Goal: Task Accomplishment & Management: Manage account settings

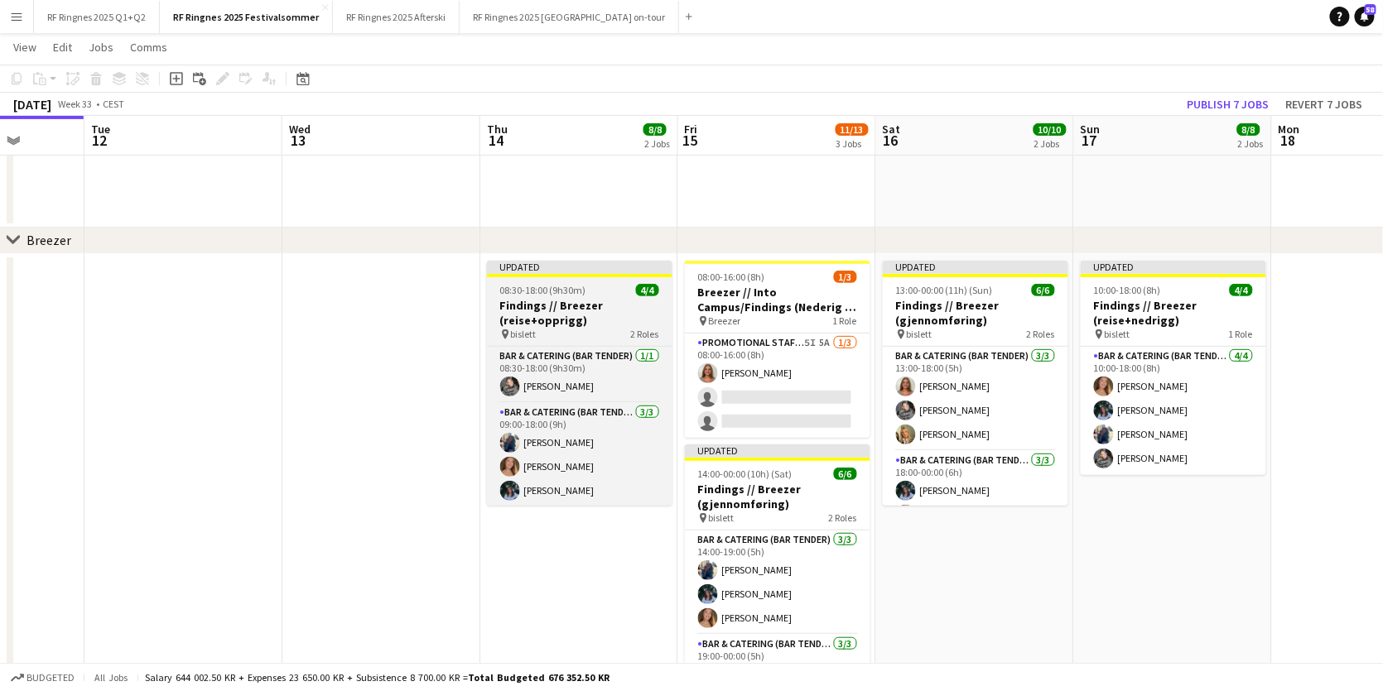
scroll to position [0, 507]
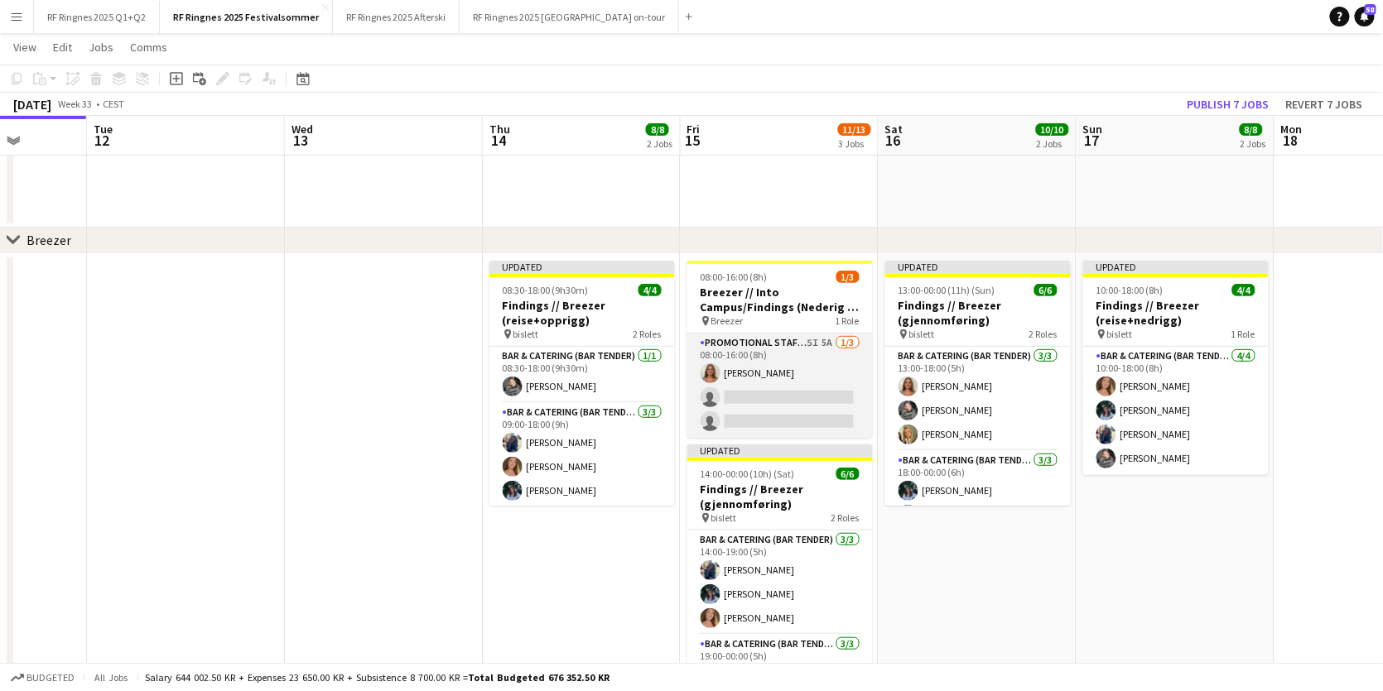
click at [732, 402] on app-card-role "Promotional Staffing (Brand Ambassadors) 5I 5A [DATE] 08:00-16:00 (8h) [PERSON_…" at bounding box center [779, 386] width 185 height 104
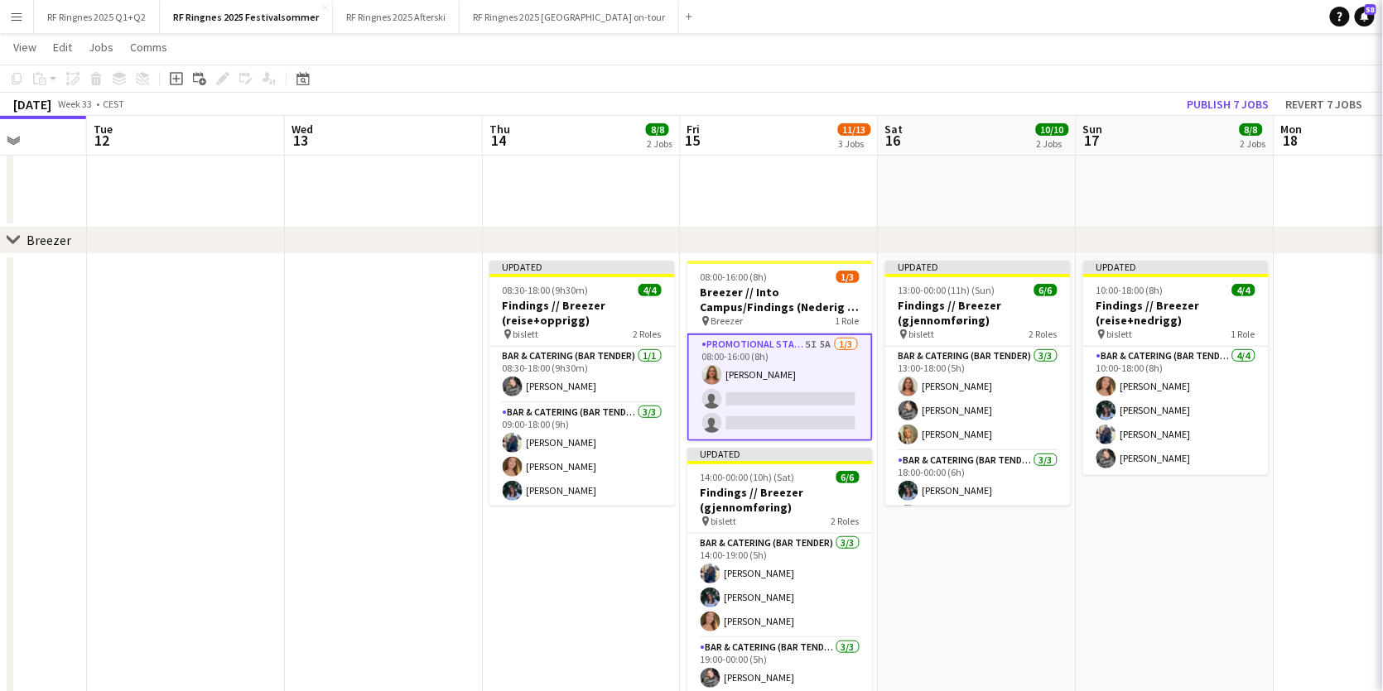
scroll to position [0, 506]
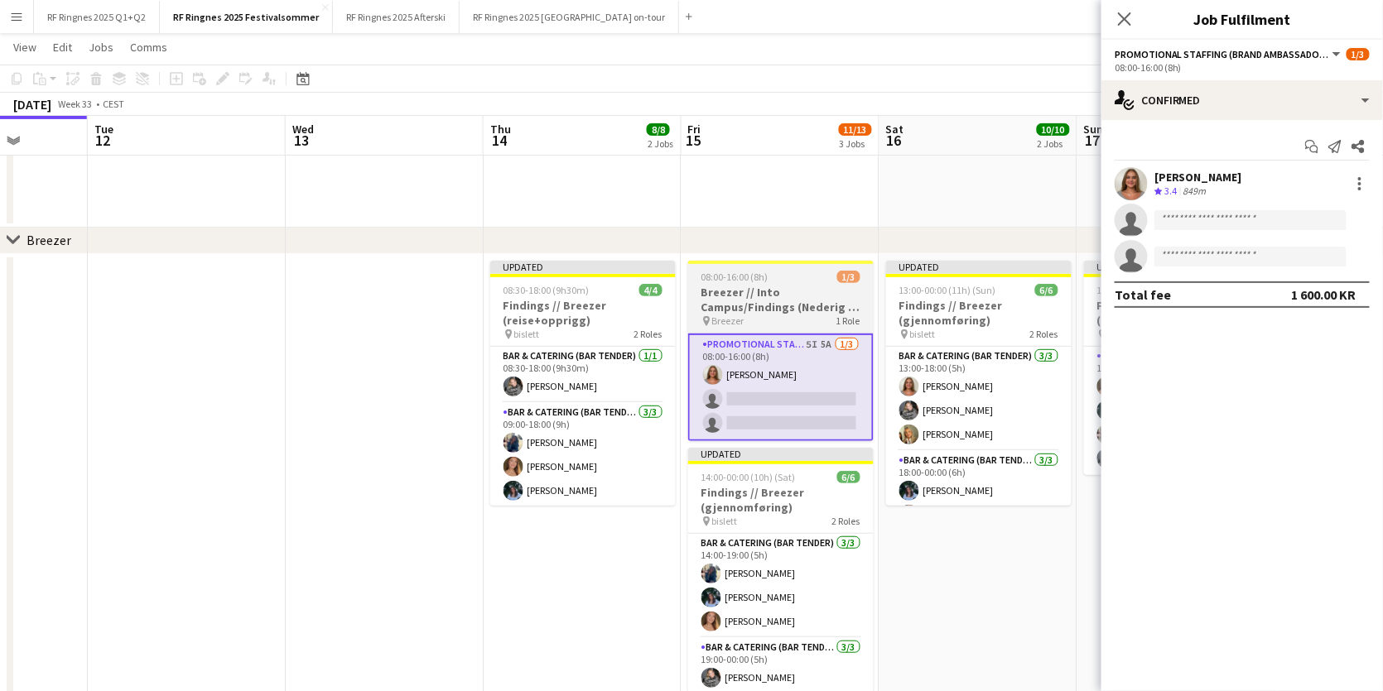
click at [798, 306] on h3 "Breezer // Into Campus/Findings (Nederig + Opprigg)" at bounding box center [780, 300] width 185 height 30
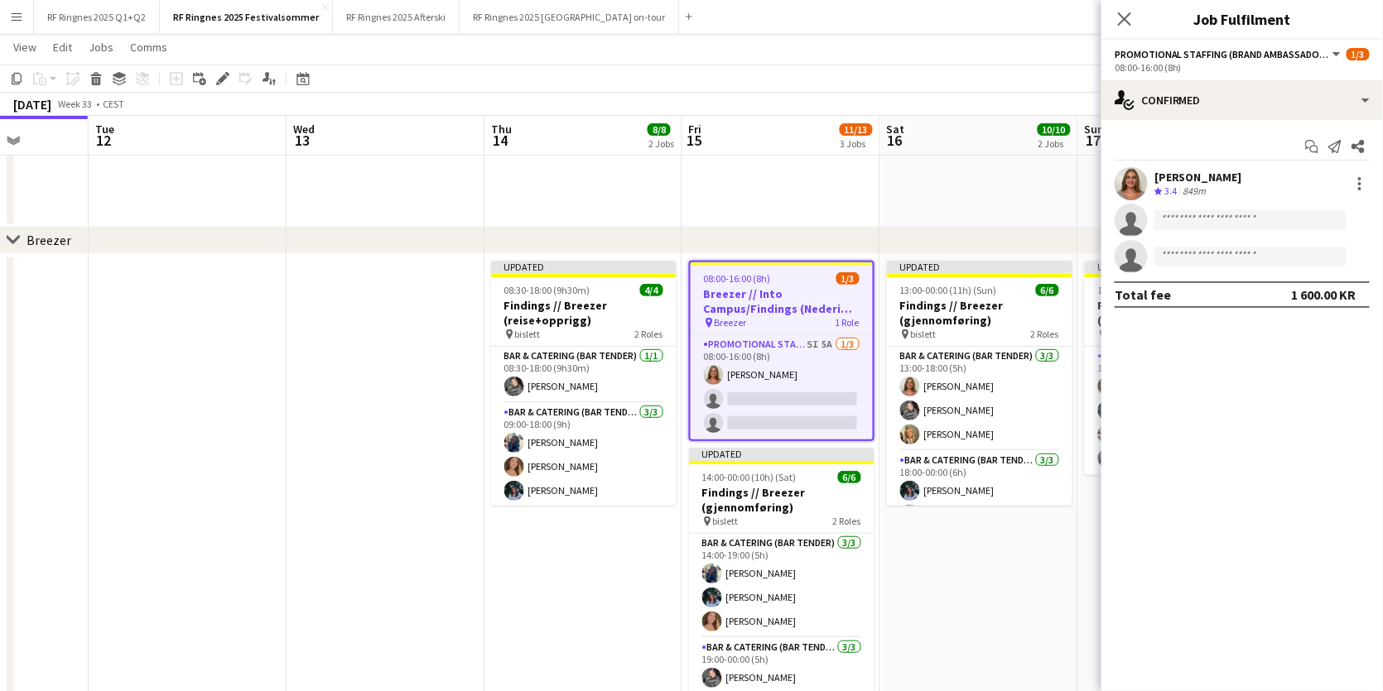
click at [380, 500] on app-date-cell at bounding box center [386, 489] width 198 height 470
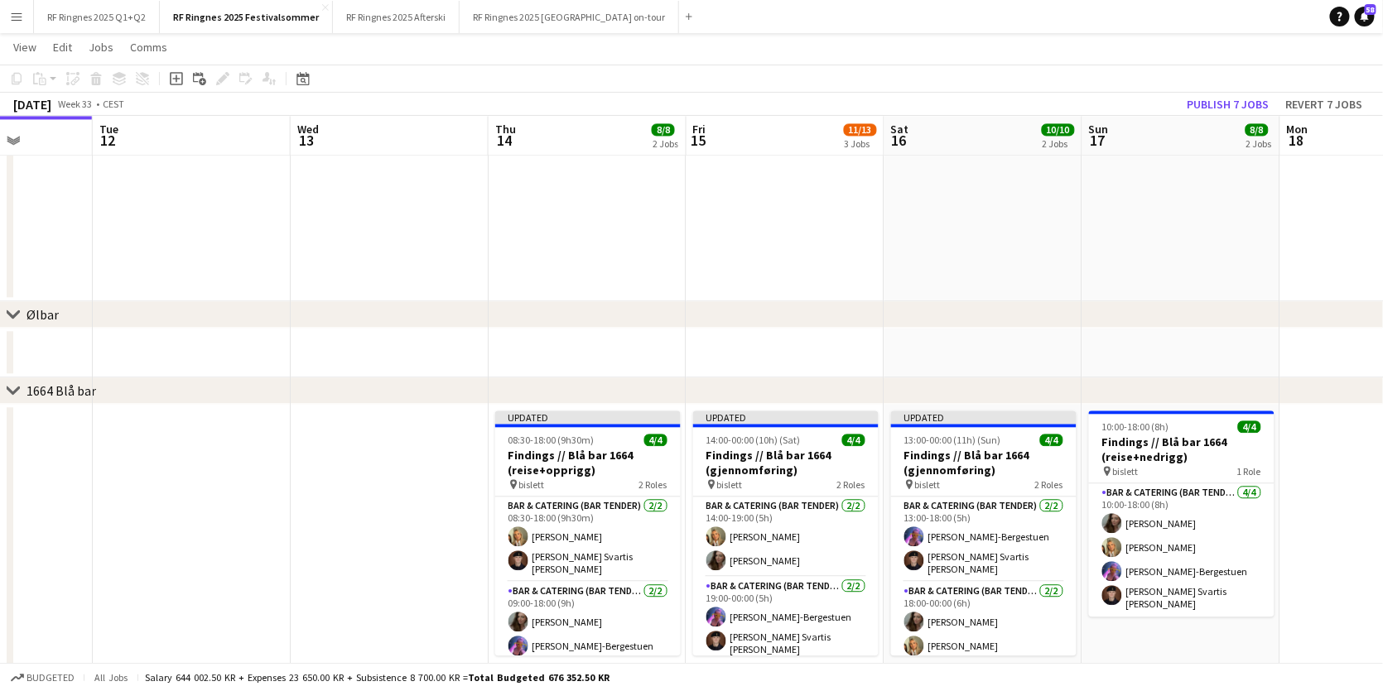
scroll to position [1283, 0]
click at [426, 258] on app-date-cell at bounding box center [390, 163] width 198 height 275
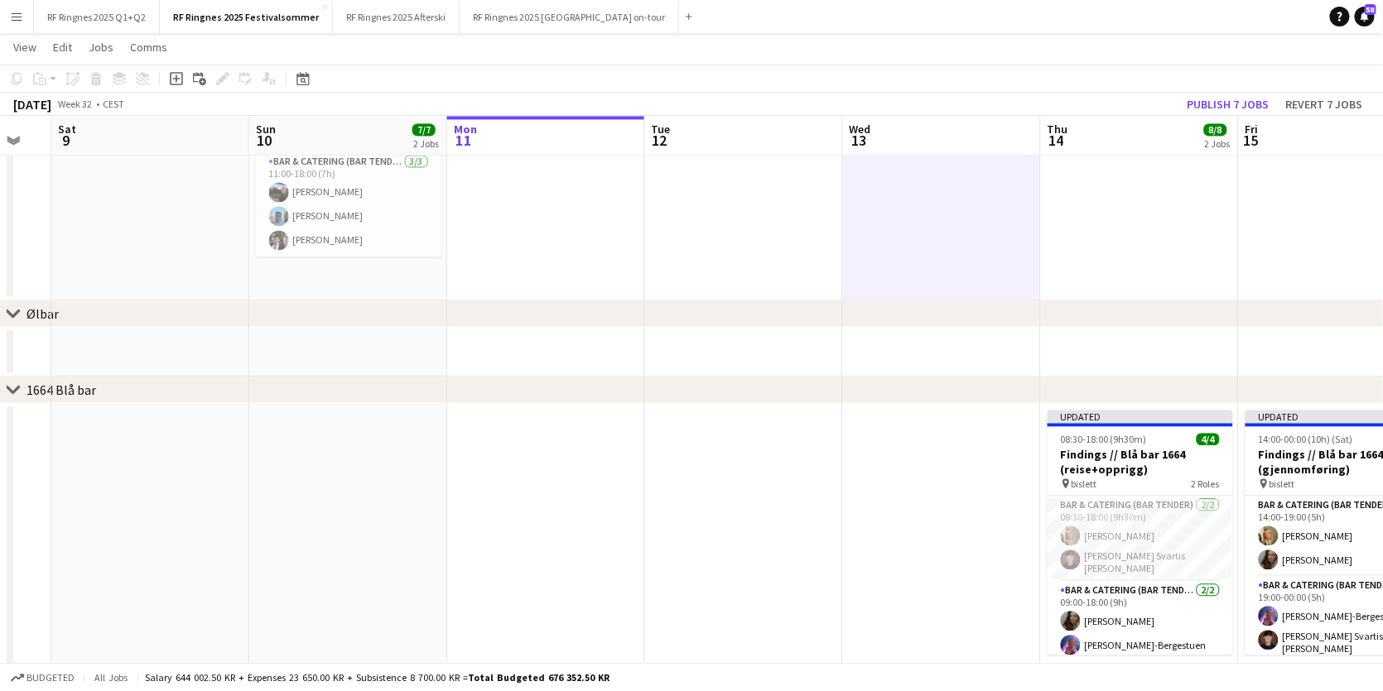
scroll to position [0, 620]
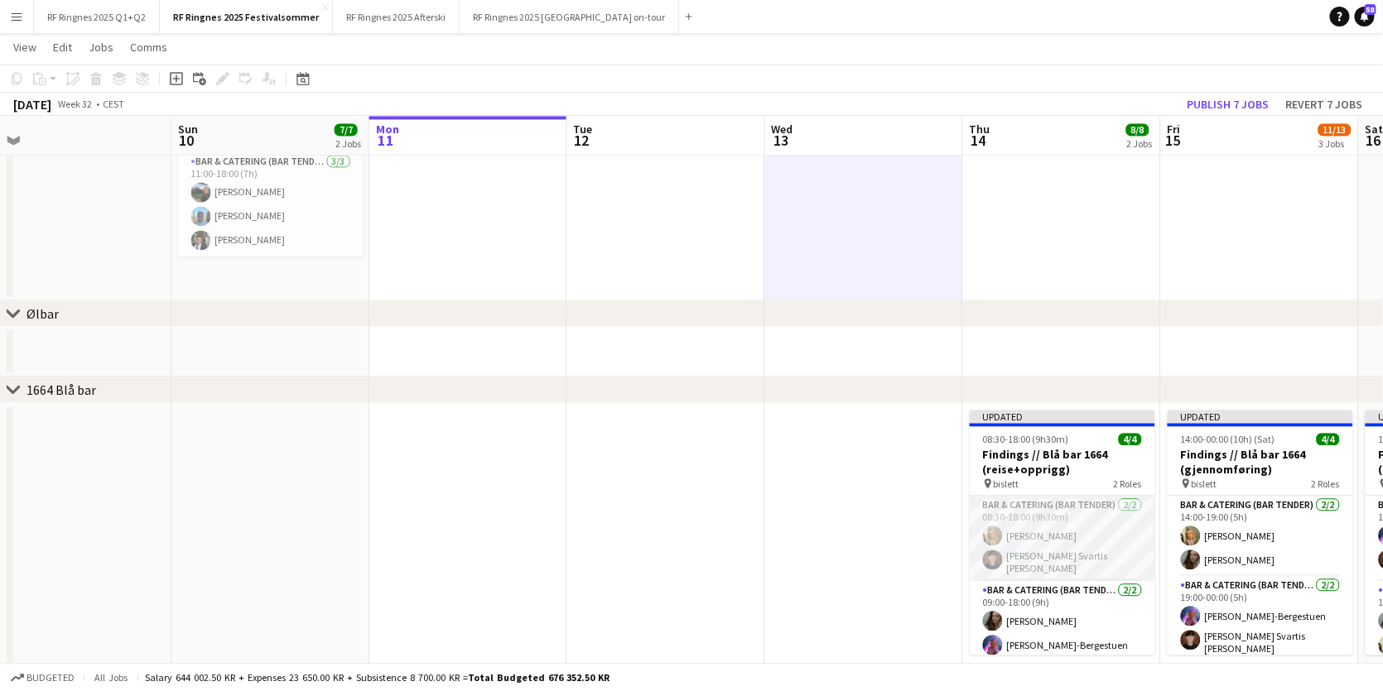
click at [1052, 548] on app-card-role "Bar & Catering (Bar Tender) [DATE] 08:30-18:00 (9h30m) [PERSON_NAME] Svartis [P…" at bounding box center [1062, 538] width 185 height 85
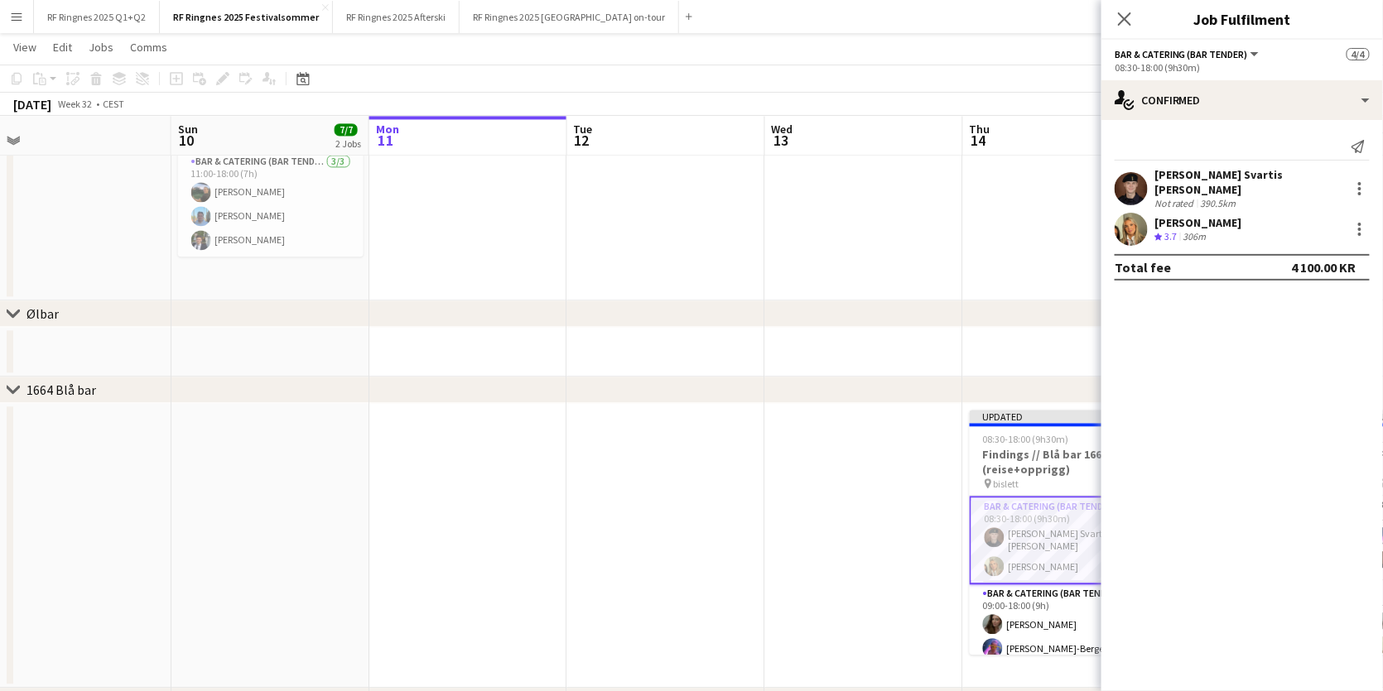
click at [1132, 190] on app-user-avatar at bounding box center [1131, 188] width 33 height 33
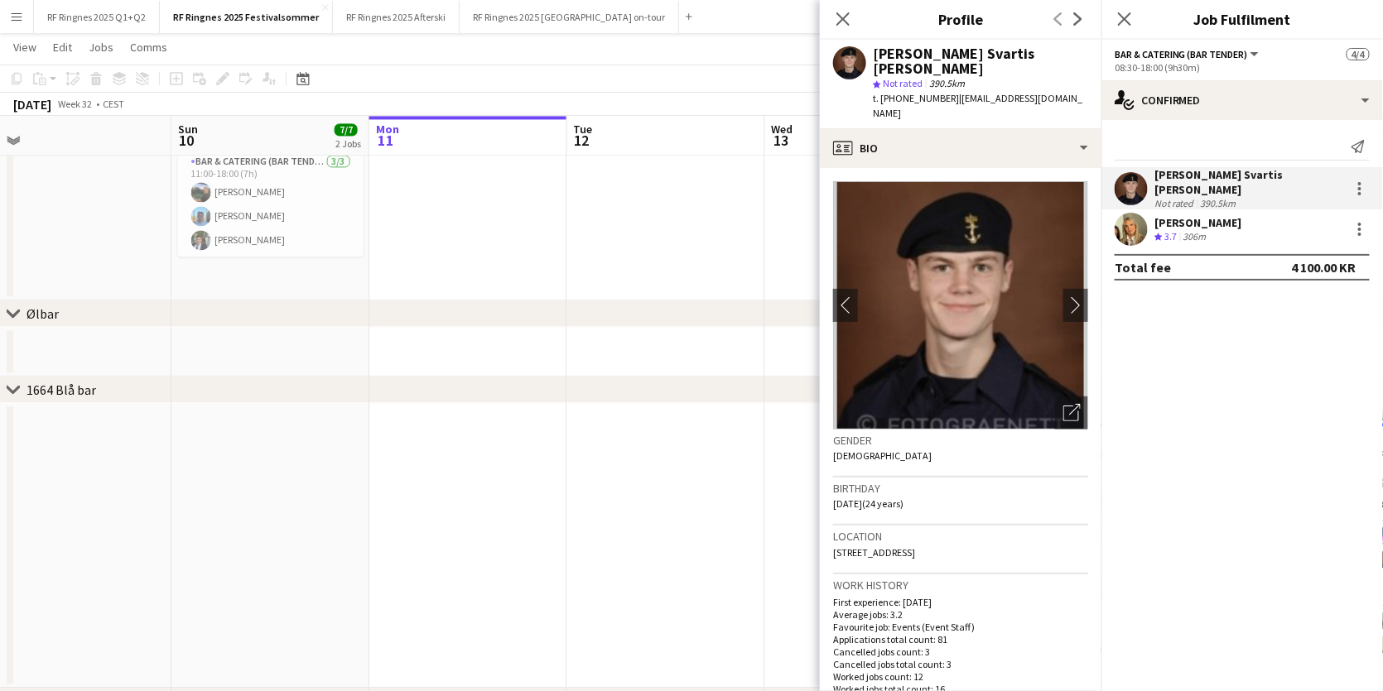
click at [1132, 190] on app-user-avatar at bounding box center [1131, 188] width 33 height 33
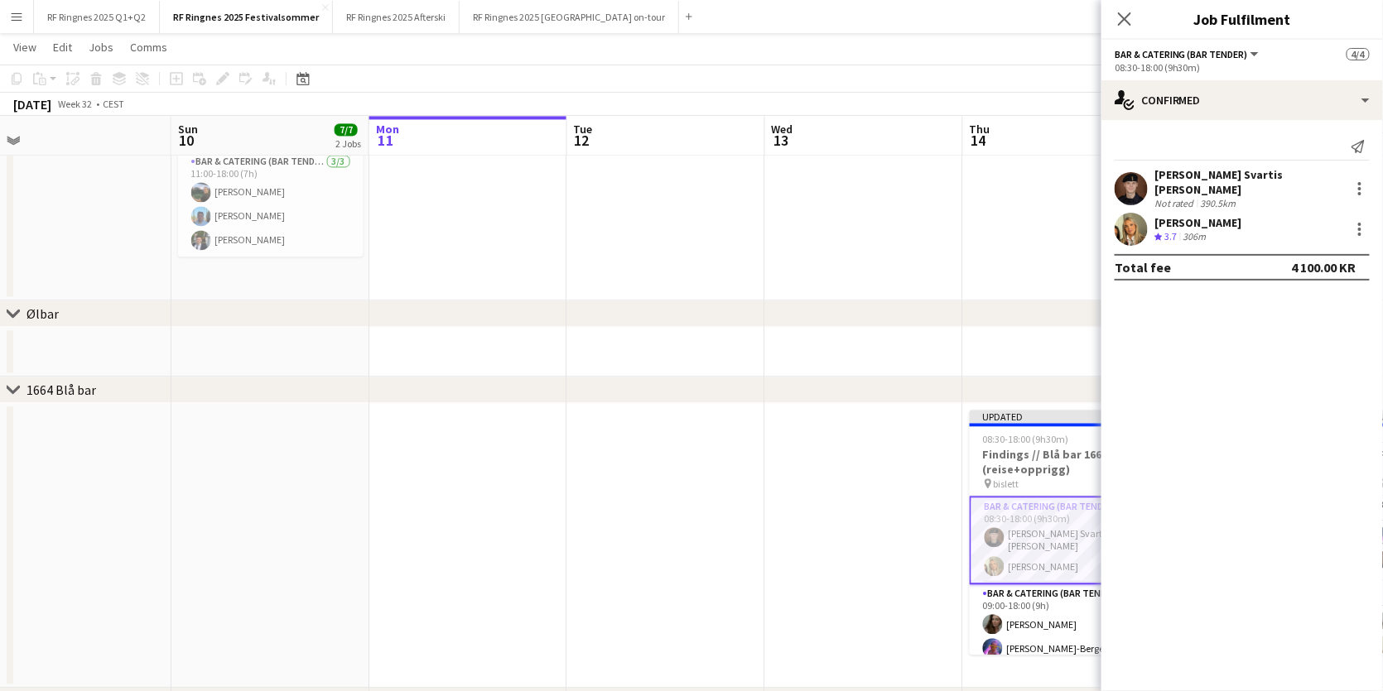
click at [885, 411] on app-date-cell at bounding box center [864, 545] width 198 height 285
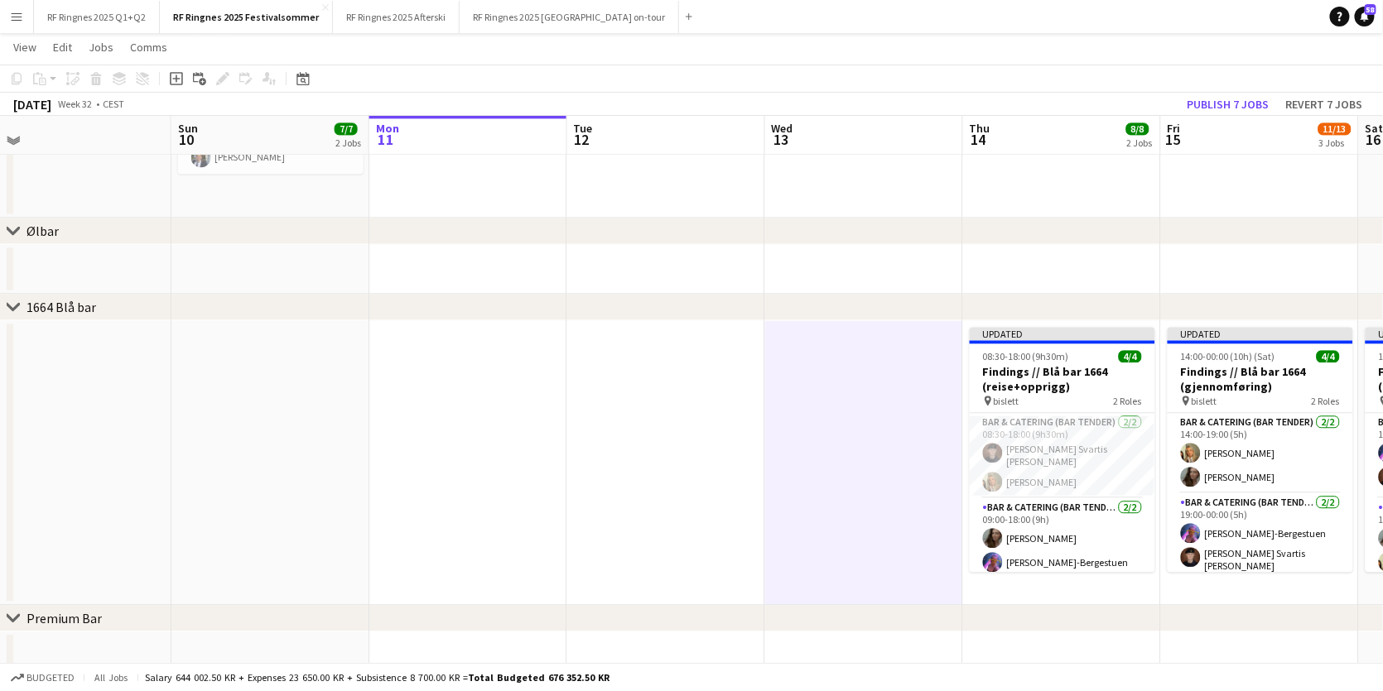
scroll to position [1368, 0]
click at [1046, 428] on app-card-role "Bar & Catering (Bar Tender) [DATE] 08:30-18:00 (9h30m) [PERSON_NAME] Svartis [P…" at bounding box center [1062, 453] width 185 height 85
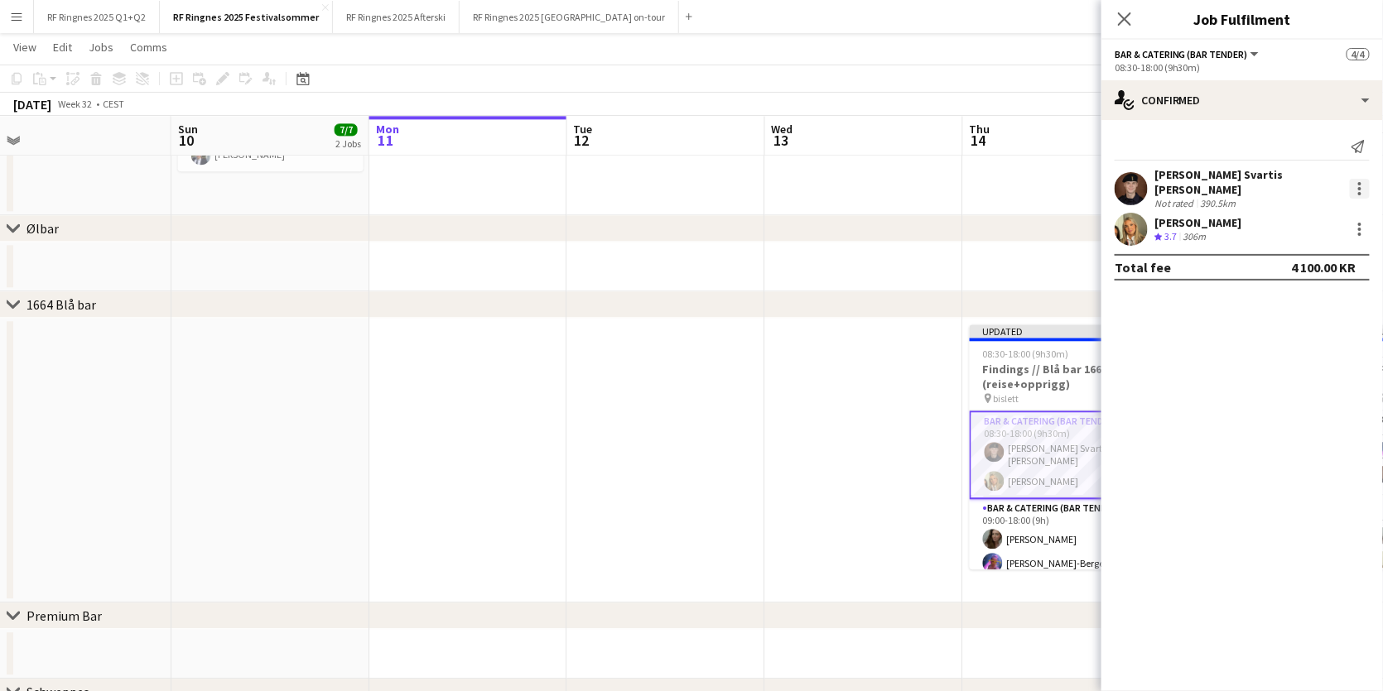
click at [1362, 190] on div at bounding box center [1360, 189] width 20 height 20
click at [761, 466] on div at bounding box center [691, 345] width 1383 height 691
click at [1130, 17] on icon "Close pop-in" at bounding box center [1124, 19] width 16 height 16
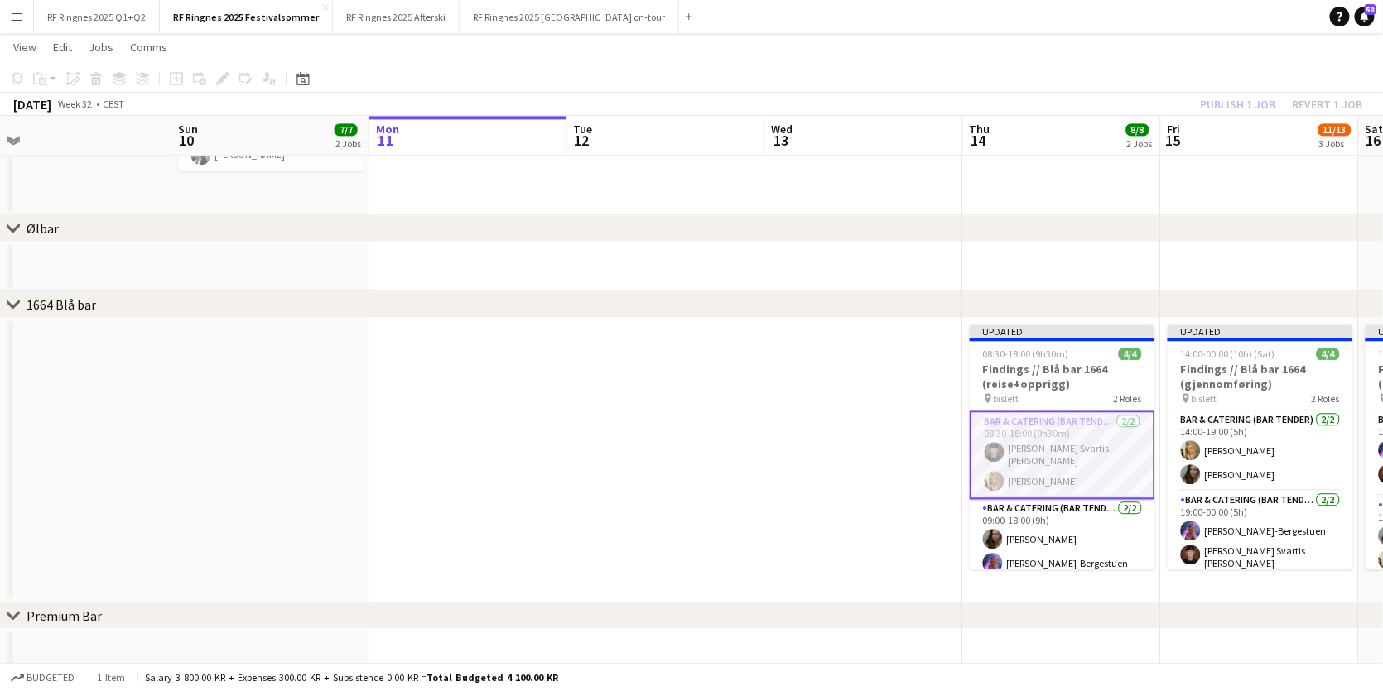
click at [829, 409] on app-date-cell at bounding box center [864, 460] width 198 height 285
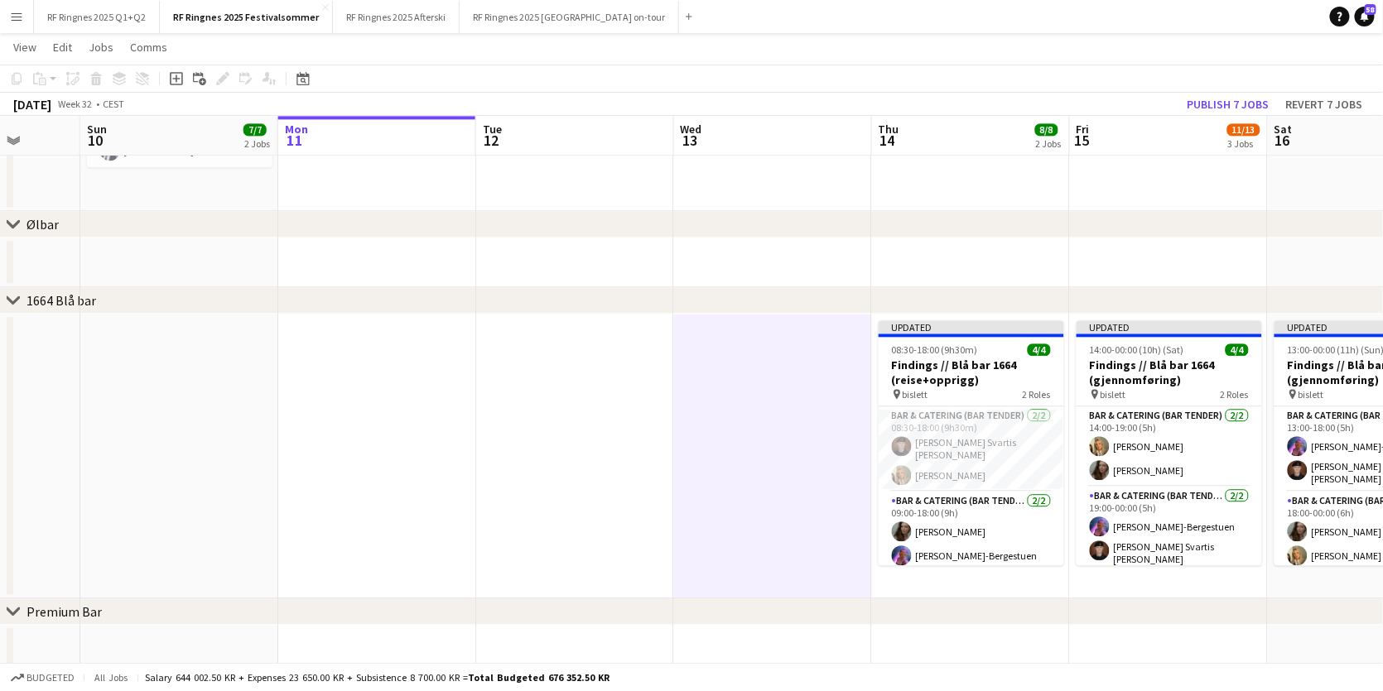
scroll to position [1375, 0]
click at [738, 443] on app-date-cell at bounding box center [773, 453] width 198 height 285
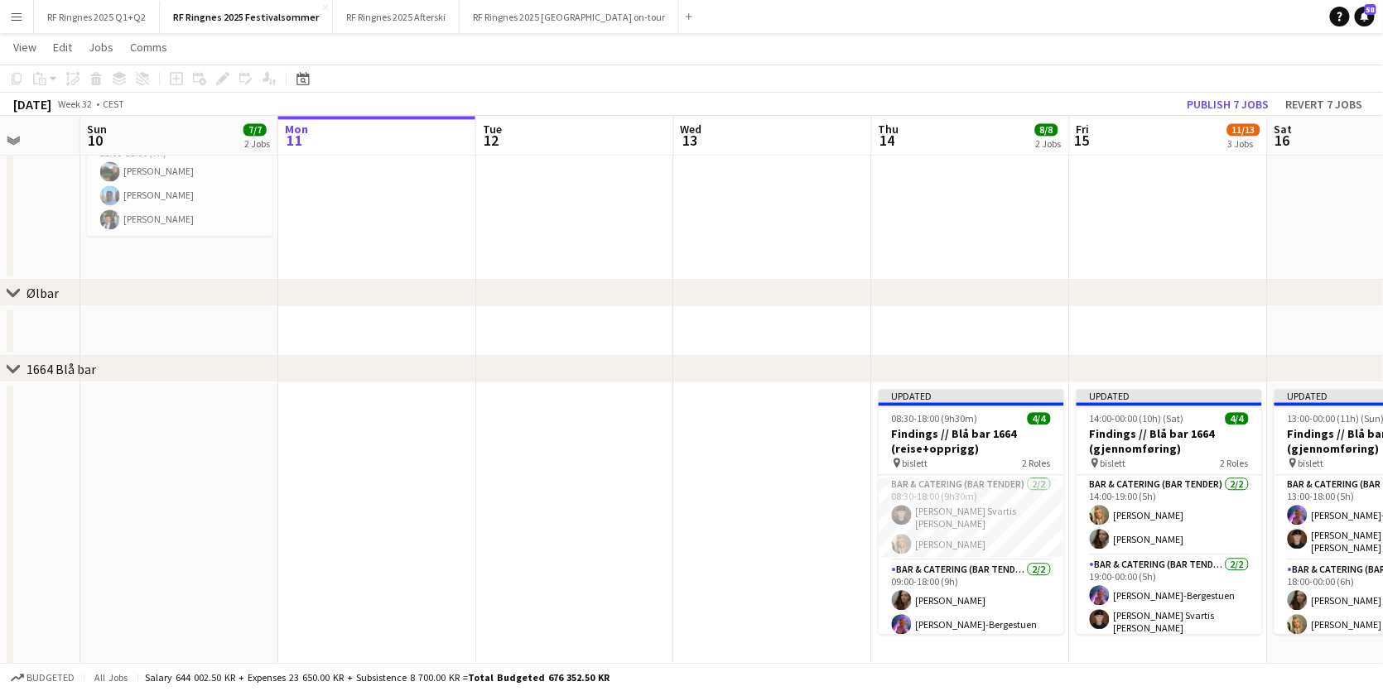
scroll to position [1306, 0]
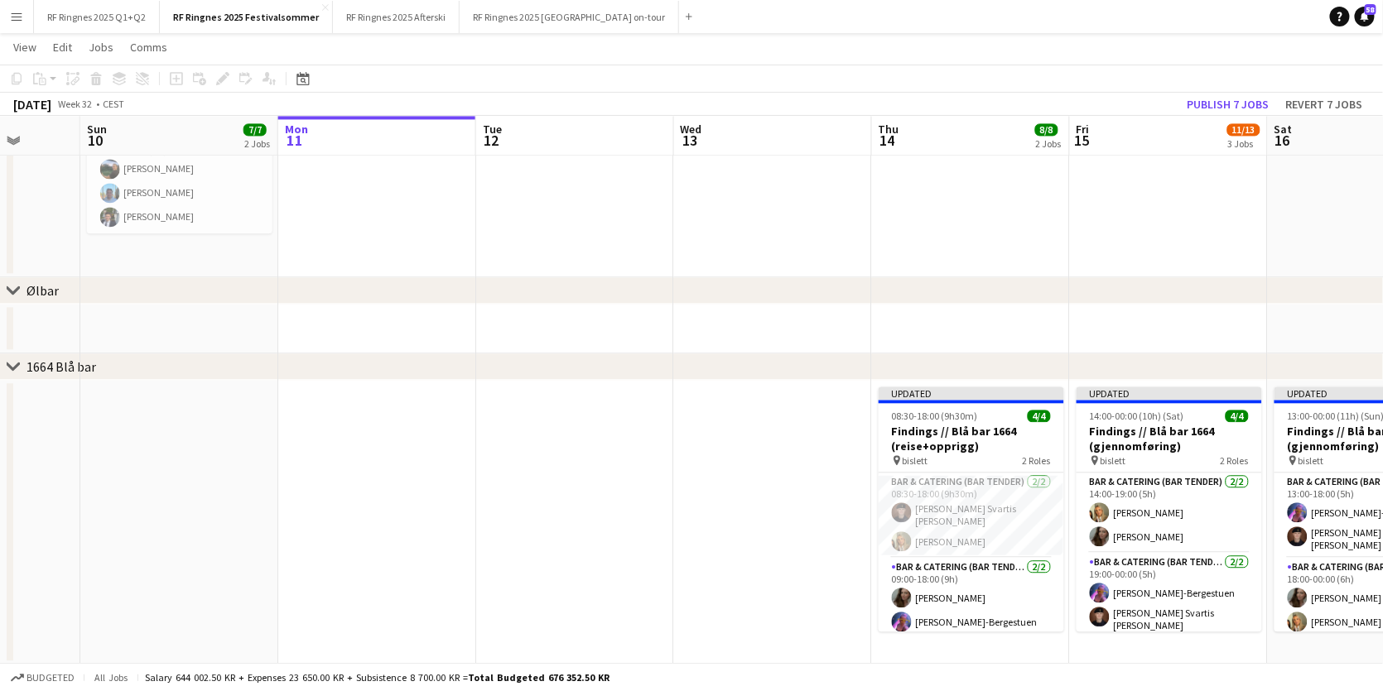
click at [738, 443] on app-date-cell at bounding box center [773, 522] width 198 height 285
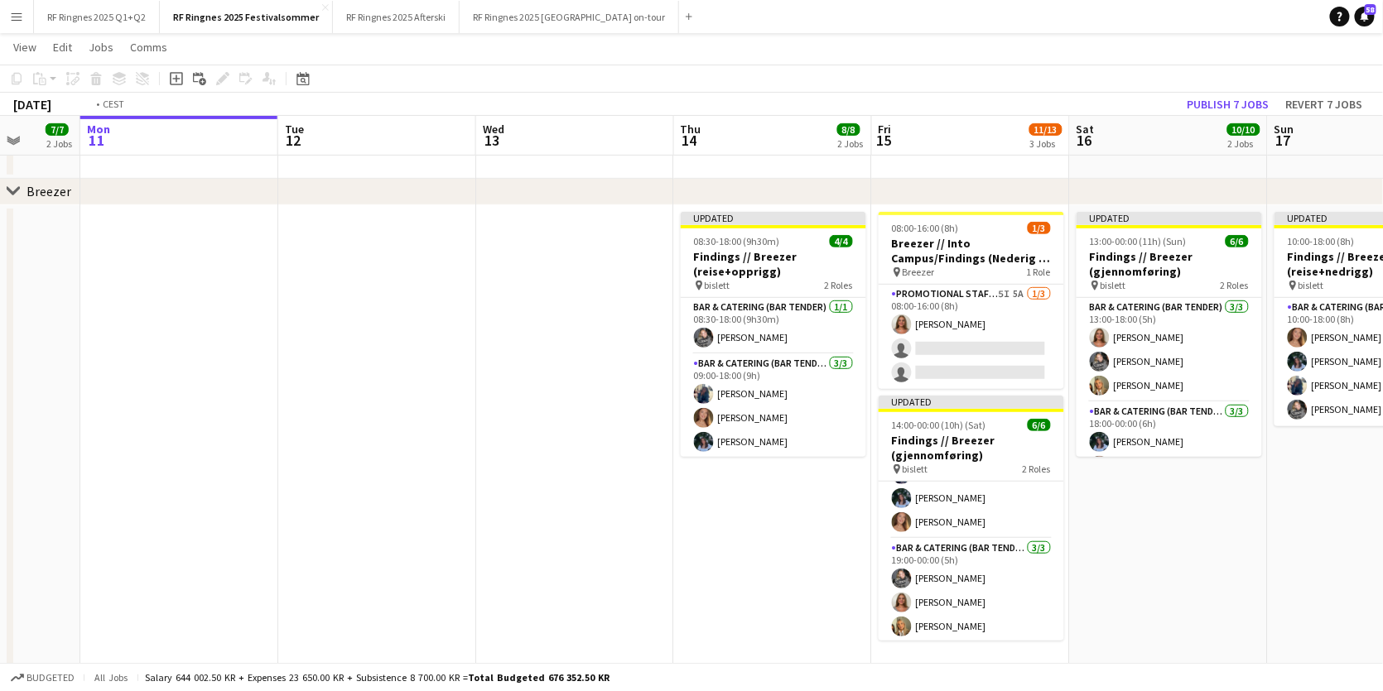
scroll to position [0, 489]
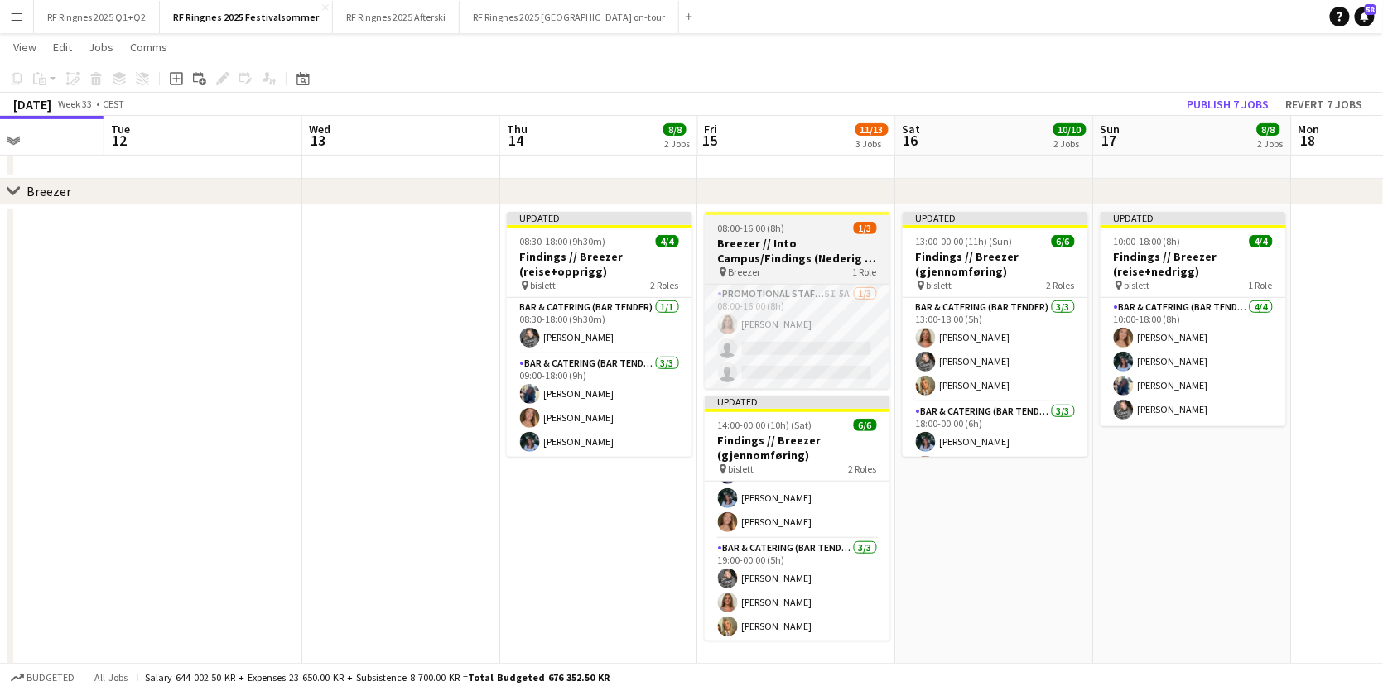
click at [751, 257] on h3 "Breezer // Into Campus/Findings (Nederig + Opprigg)" at bounding box center [797, 251] width 185 height 30
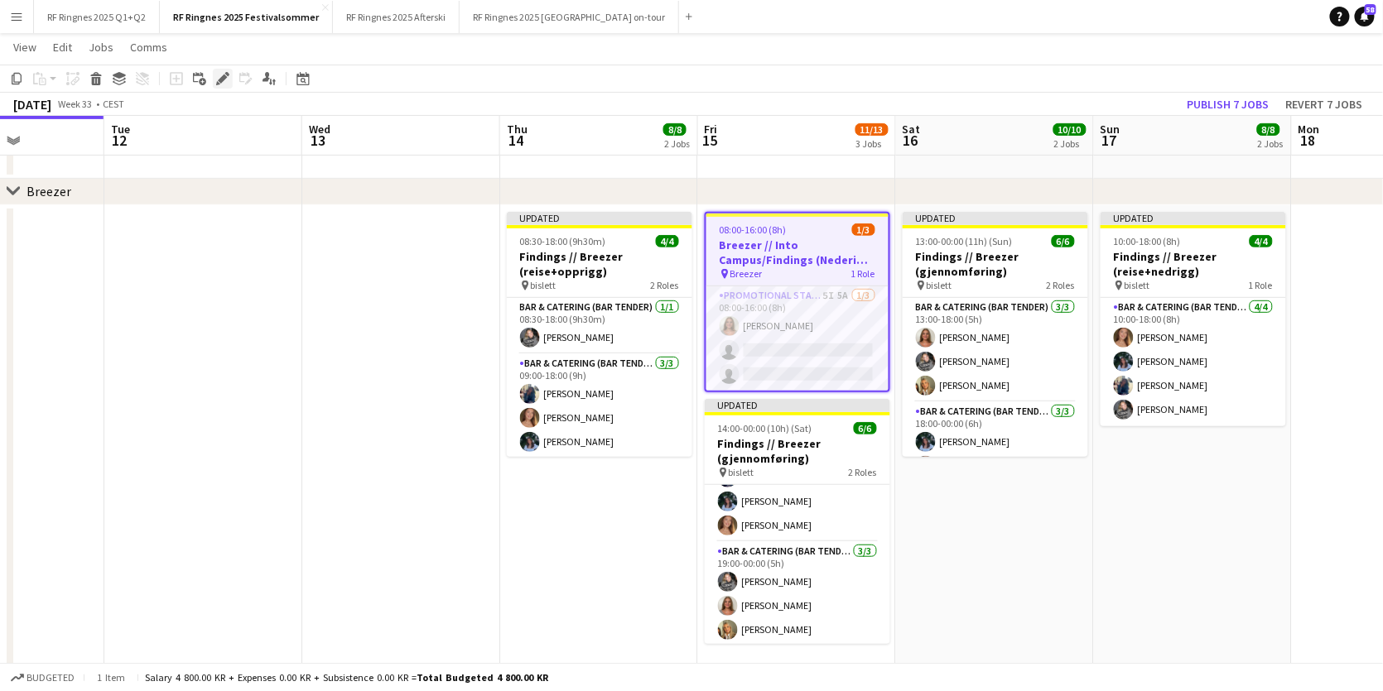
click at [223, 75] on icon at bounding box center [222, 79] width 9 height 9
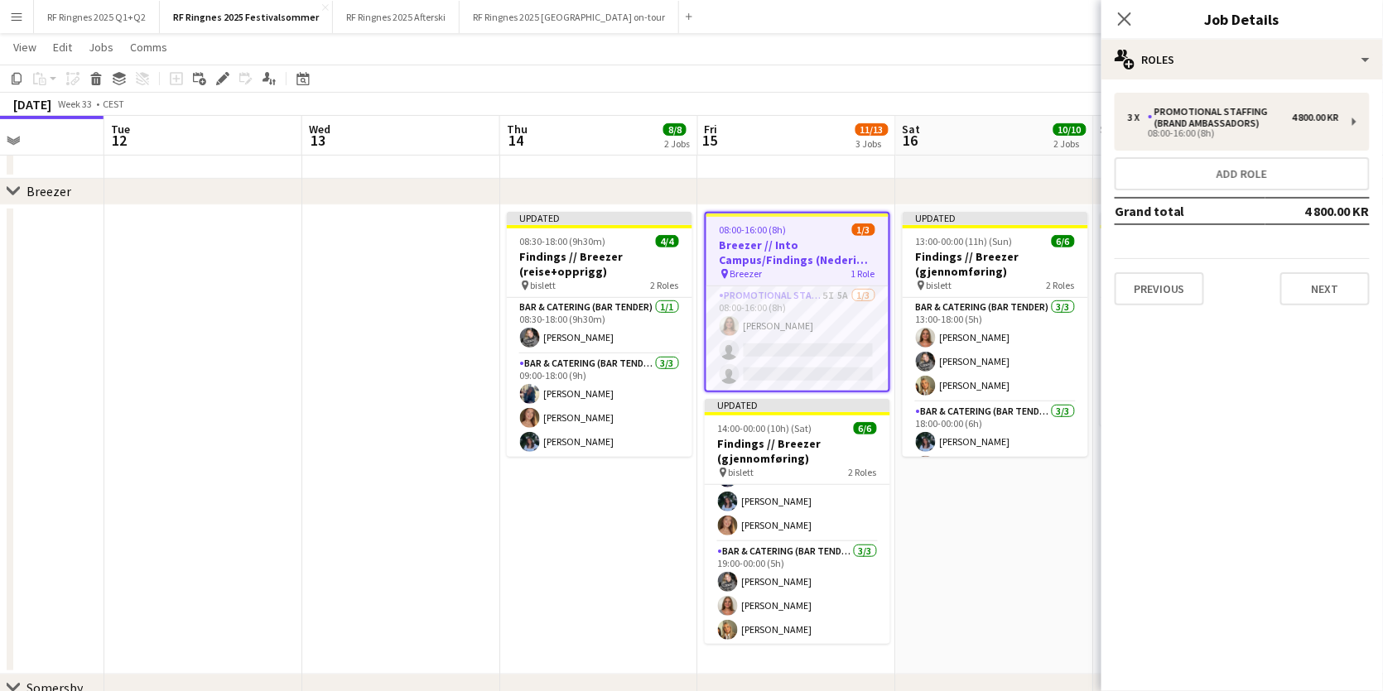
click at [1171, 86] on div "3 x Promotional Staffing (Brand Ambassadors) 4 800.00 KR 08:00-16:00 (8h) Add r…" at bounding box center [1242, 198] width 282 height 239
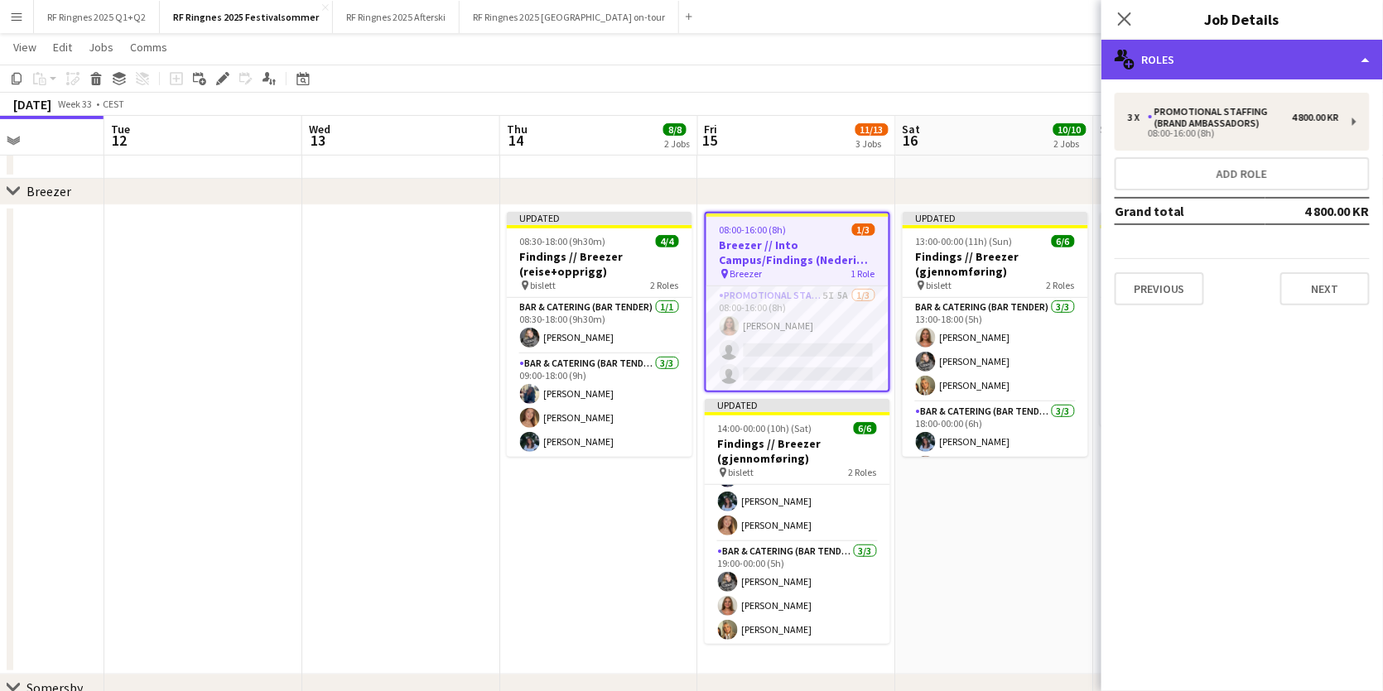
click at [1174, 65] on div "multiple-users-add Roles" at bounding box center [1242, 60] width 282 height 40
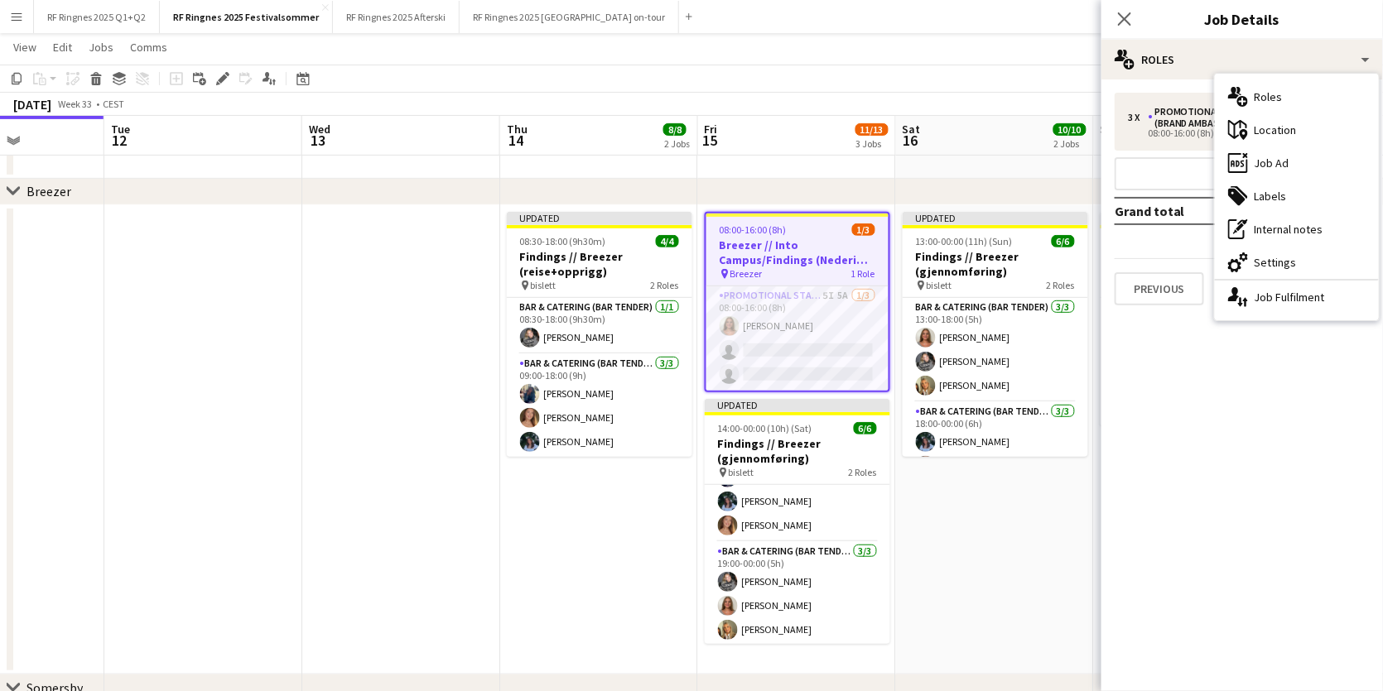
click at [570, 520] on app-date-cell "Updated 08:30-18:00 (9h30m) 4/4 Findings // Breezer (reise+opprigg) pin bislett…" at bounding box center [599, 440] width 198 height 470
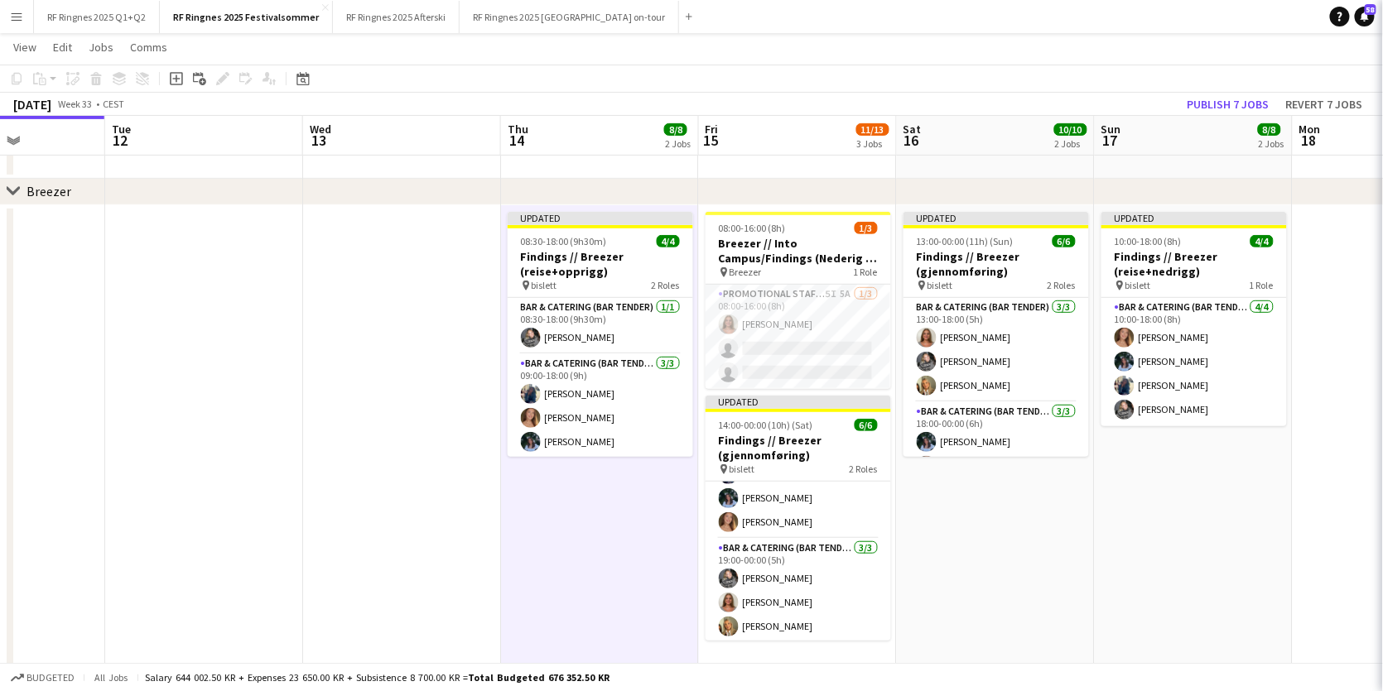
click at [790, 352] on app-card-role "Promotional Staffing (Brand Ambassadors) 5I 5A [DATE] 08:00-16:00 (8h) [PERSON_…" at bounding box center [798, 337] width 185 height 104
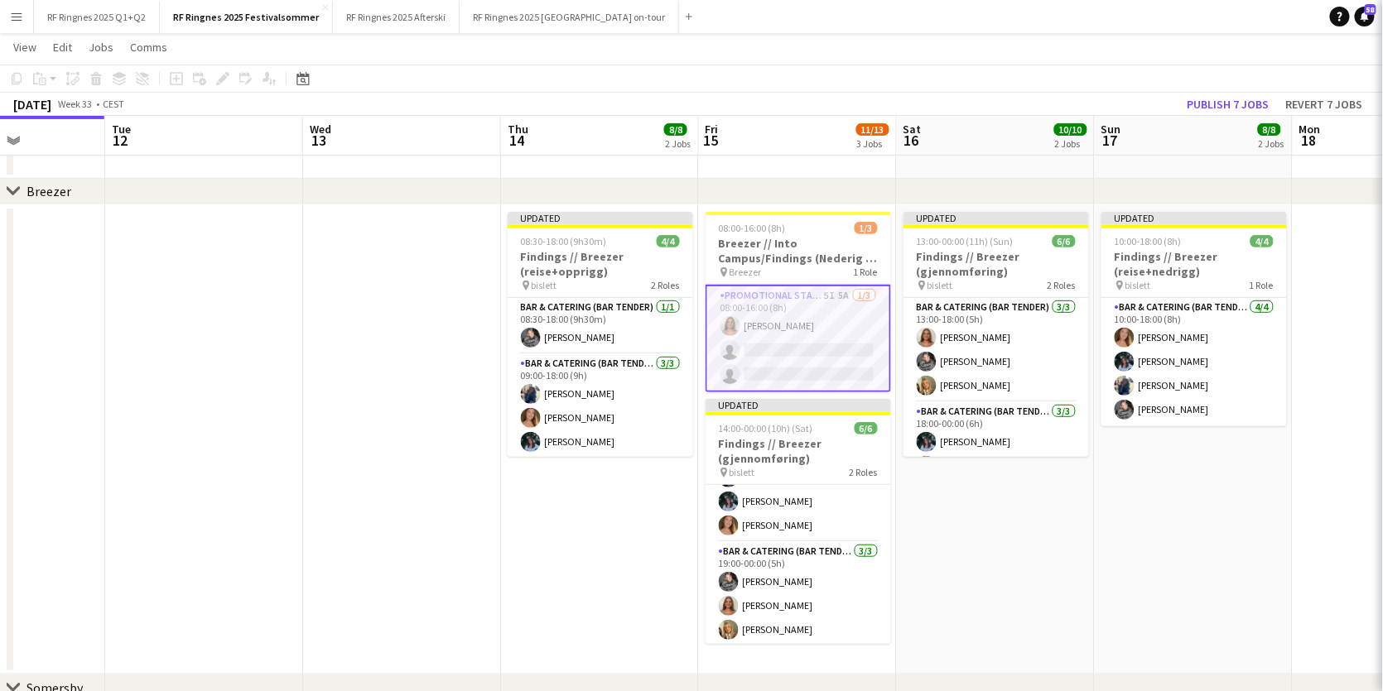
scroll to position [0, 488]
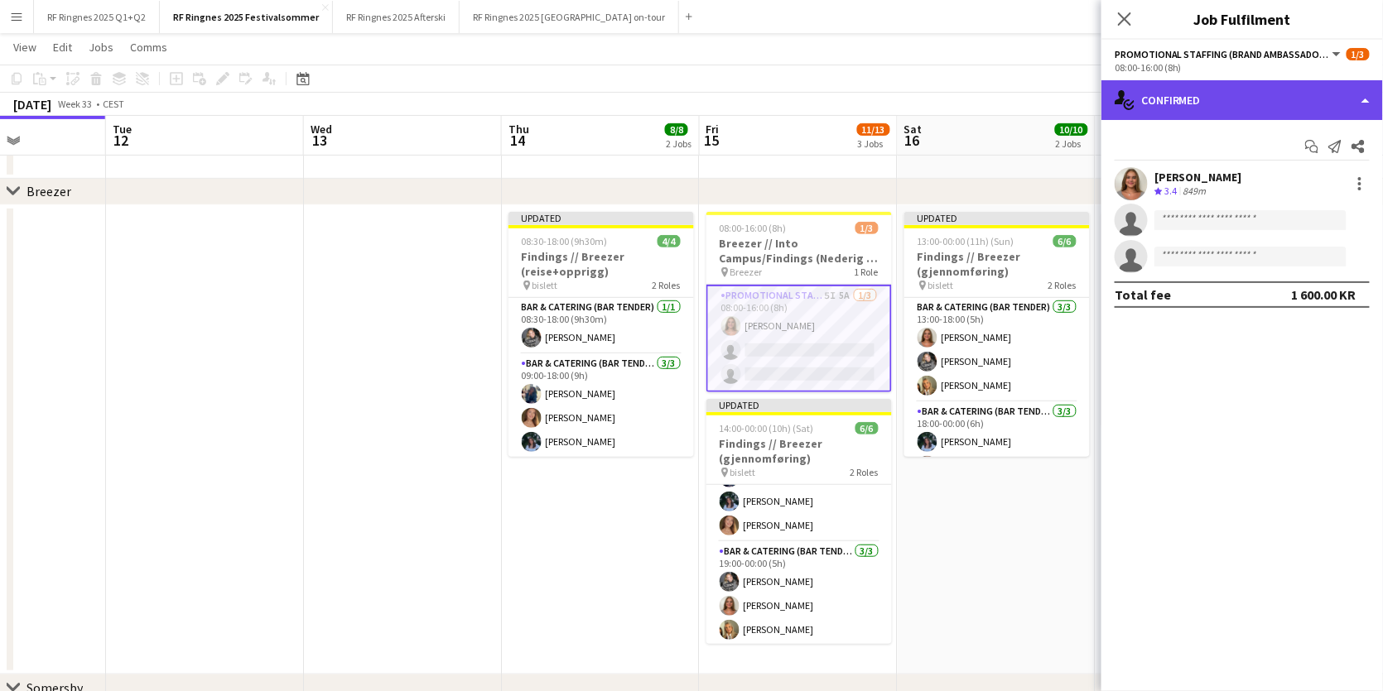
click at [1284, 96] on div "single-neutral-actions-check-2 Confirmed" at bounding box center [1242, 100] width 282 height 40
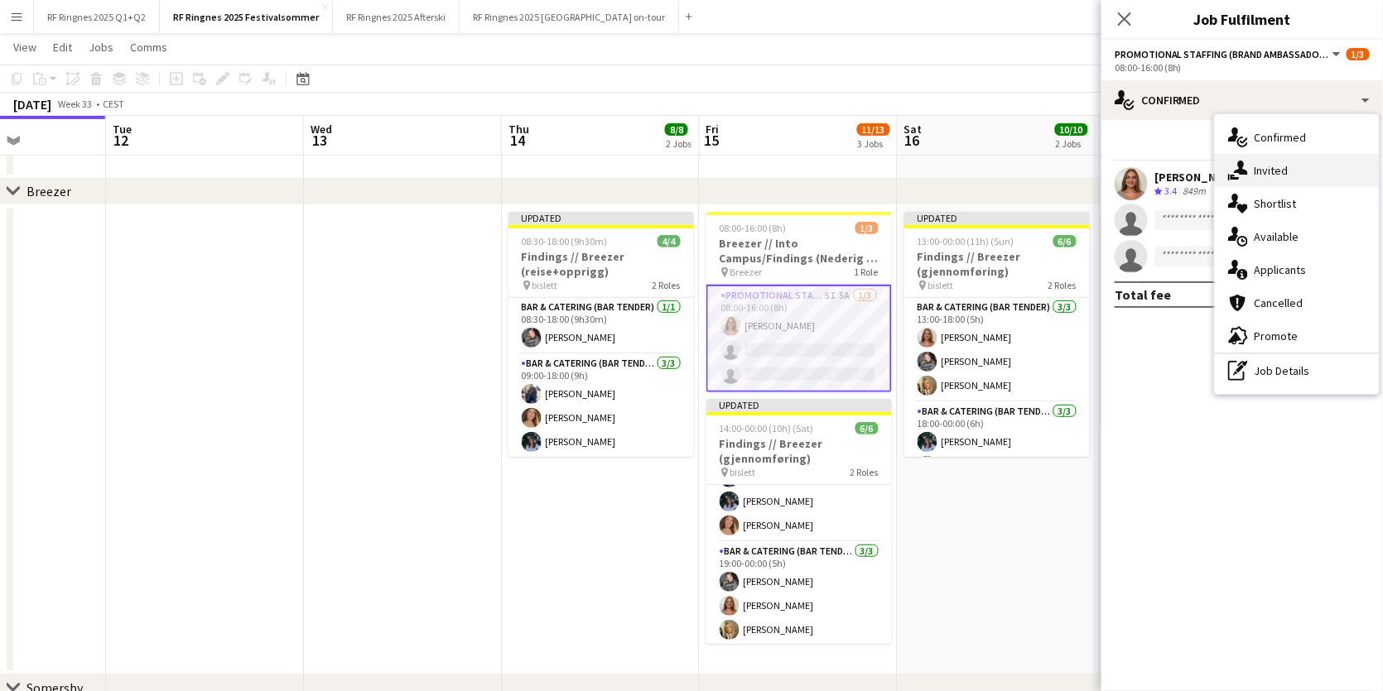
click at [1274, 177] on div "single-neutral-actions-share-1 Invited" at bounding box center [1297, 170] width 164 height 33
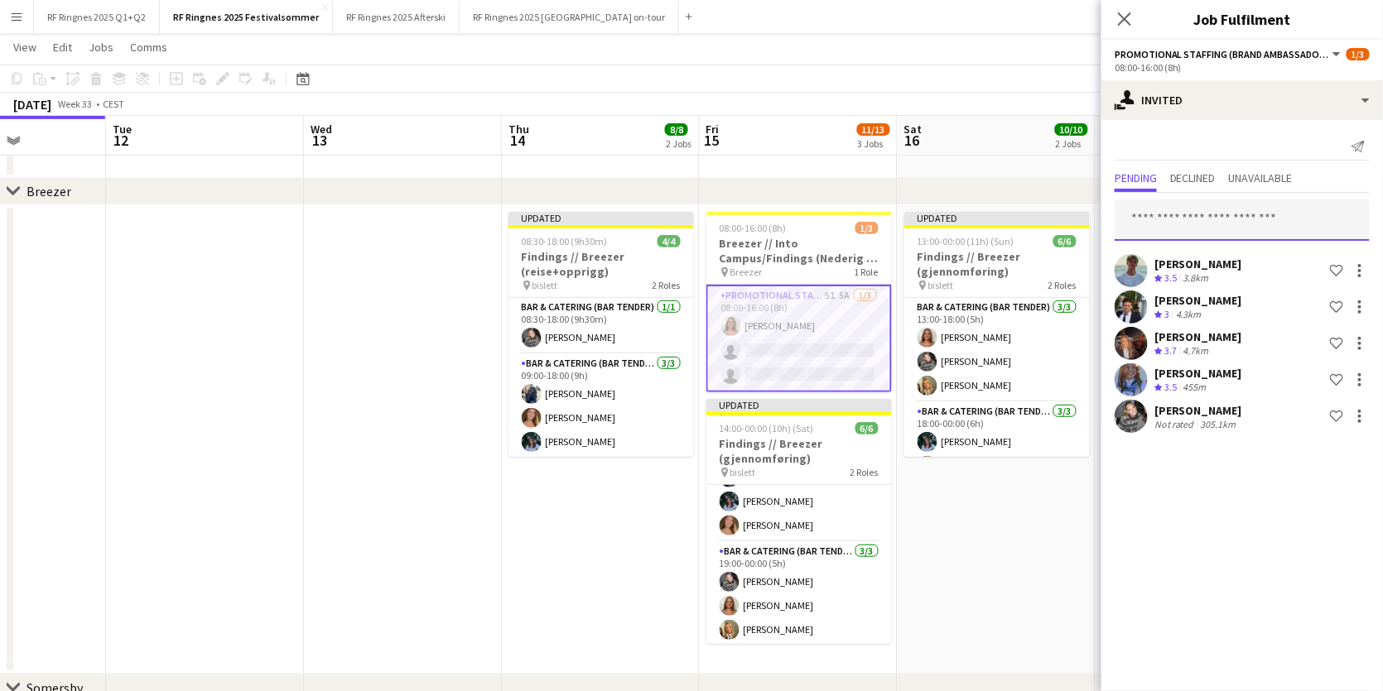
click at [1255, 230] on input "text" at bounding box center [1242, 220] width 255 height 41
click at [1212, 609] on mat-expansion-panel "user-plus Invited Send notification Pending Declined Unavailable [PERSON_NAME] …" at bounding box center [1242, 405] width 282 height 571
click at [1222, 209] on input "text" at bounding box center [1242, 220] width 255 height 41
type input "*"
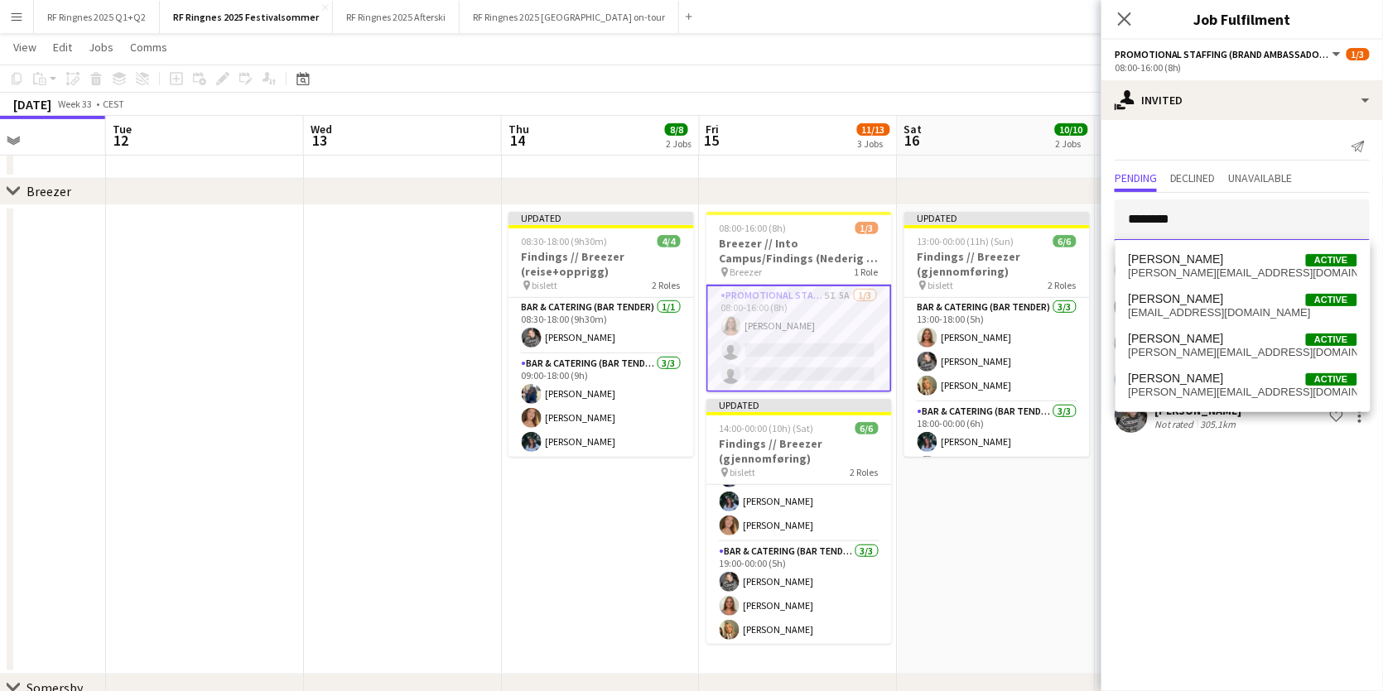
type input "********"
drag, startPoint x: 1222, startPoint y: 209, endPoint x: 1245, endPoint y: 264, distance: 60.1
click at [1245, 264] on span "[PERSON_NAME] Active" at bounding box center [1243, 260] width 229 height 14
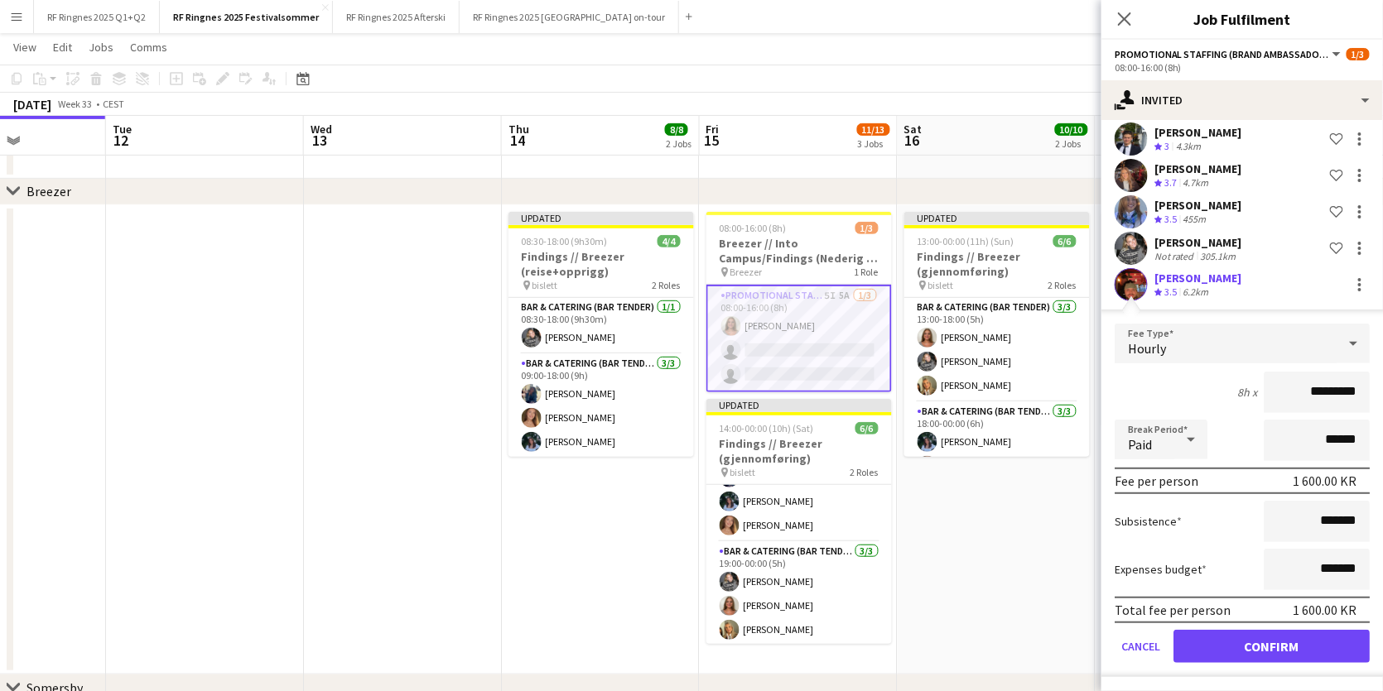
scroll to position [167, 0]
click at [1288, 638] on button "Confirm" at bounding box center [1271, 647] width 196 height 33
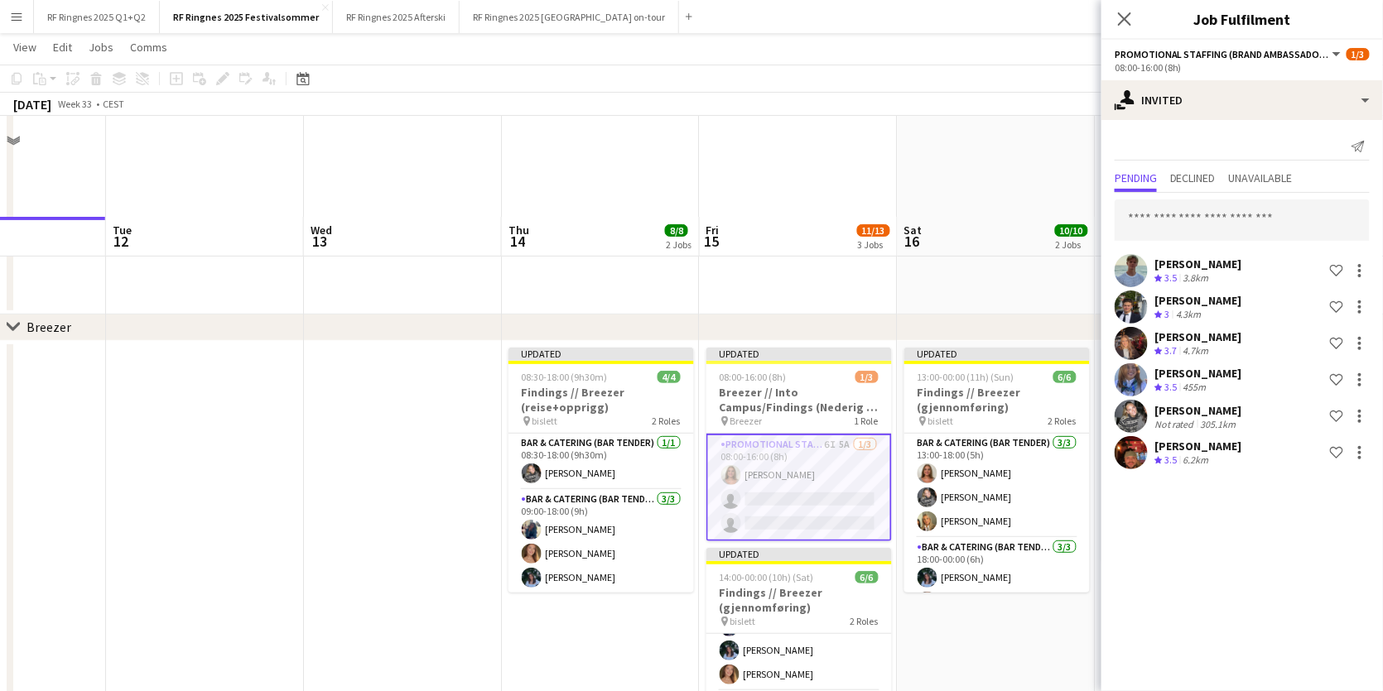
scroll to position [45, 0]
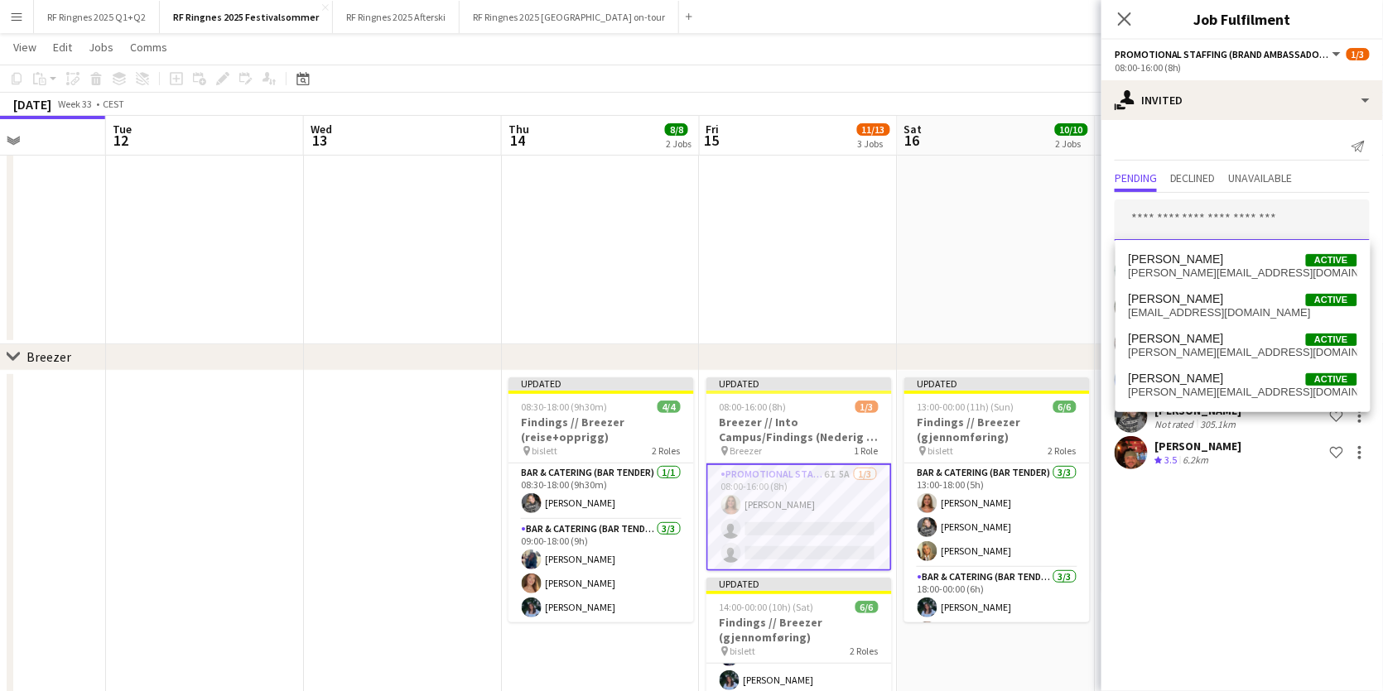
click at [1262, 214] on input "text" at bounding box center [1242, 220] width 255 height 41
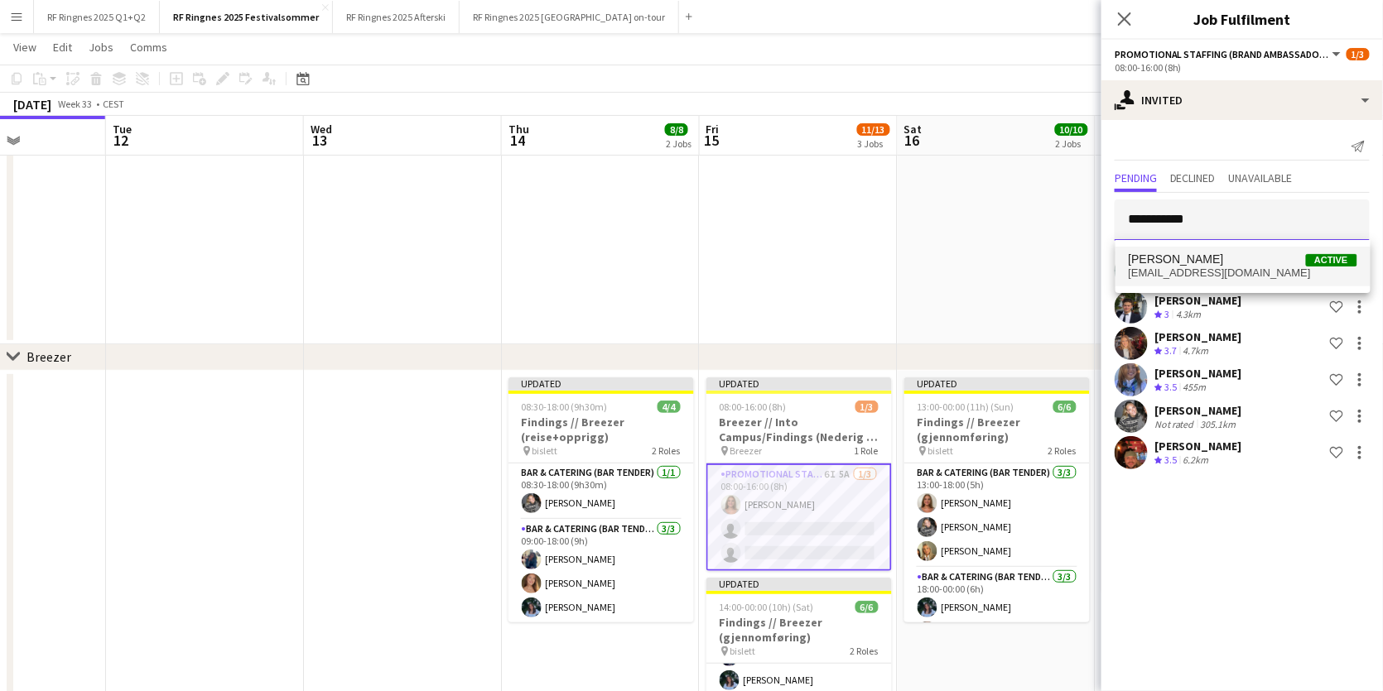
type input "**********"
click at [1245, 266] on span "[PERSON_NAME] Active" at bounding box center [1243, 260] width 229 height 14
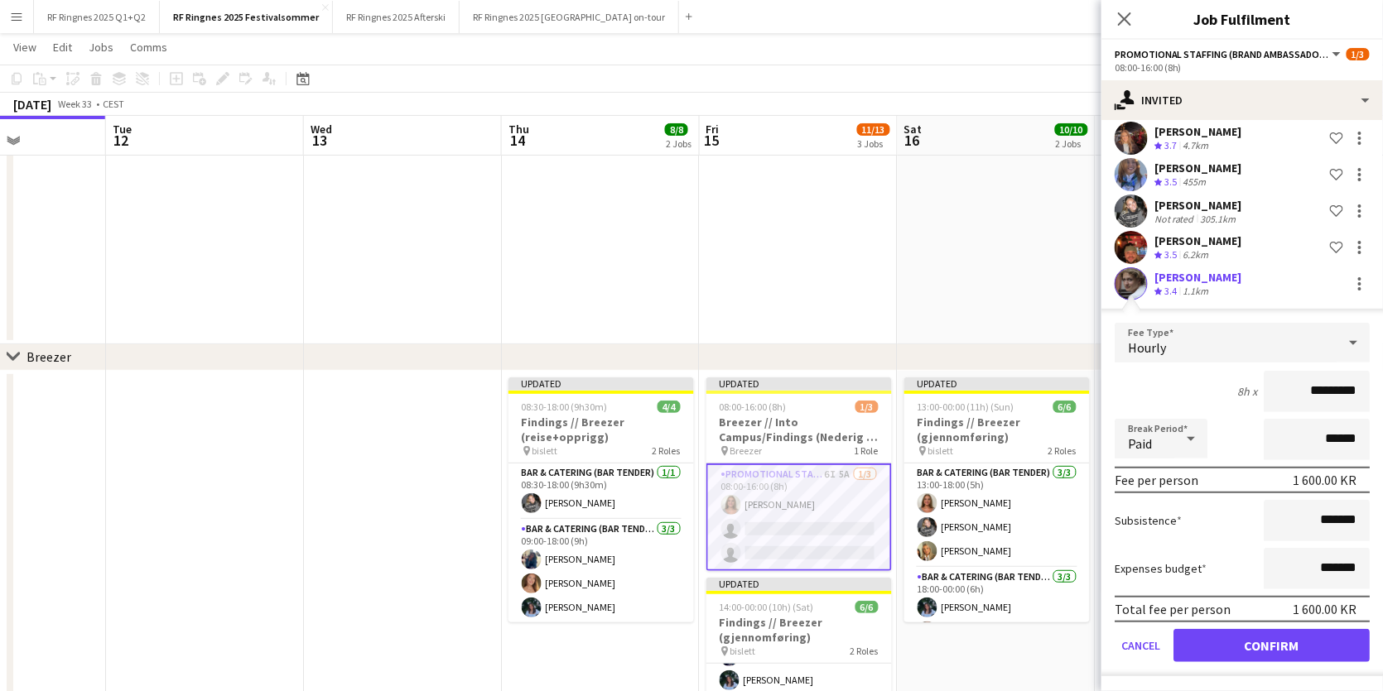
scroll to position [203, 0]
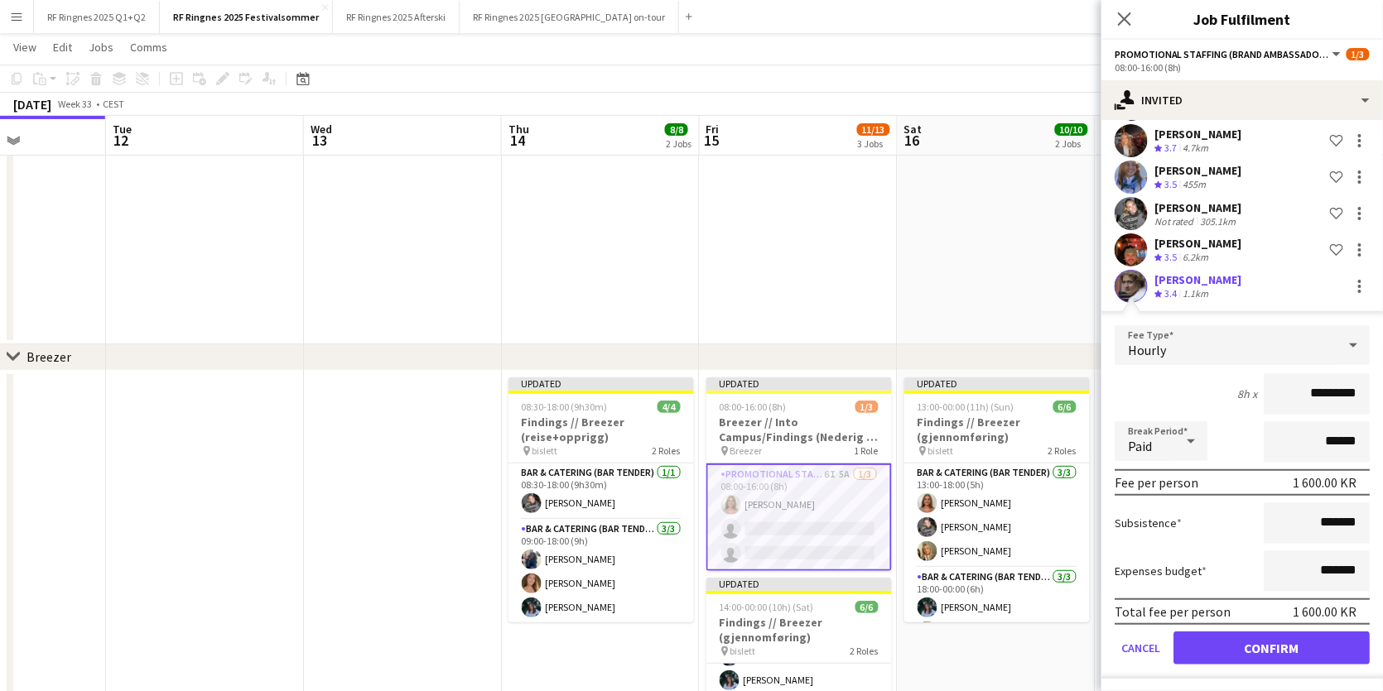
click at [1305, 649] on button "Confirm" at bounding box center [1271, 648] width 196 height 33
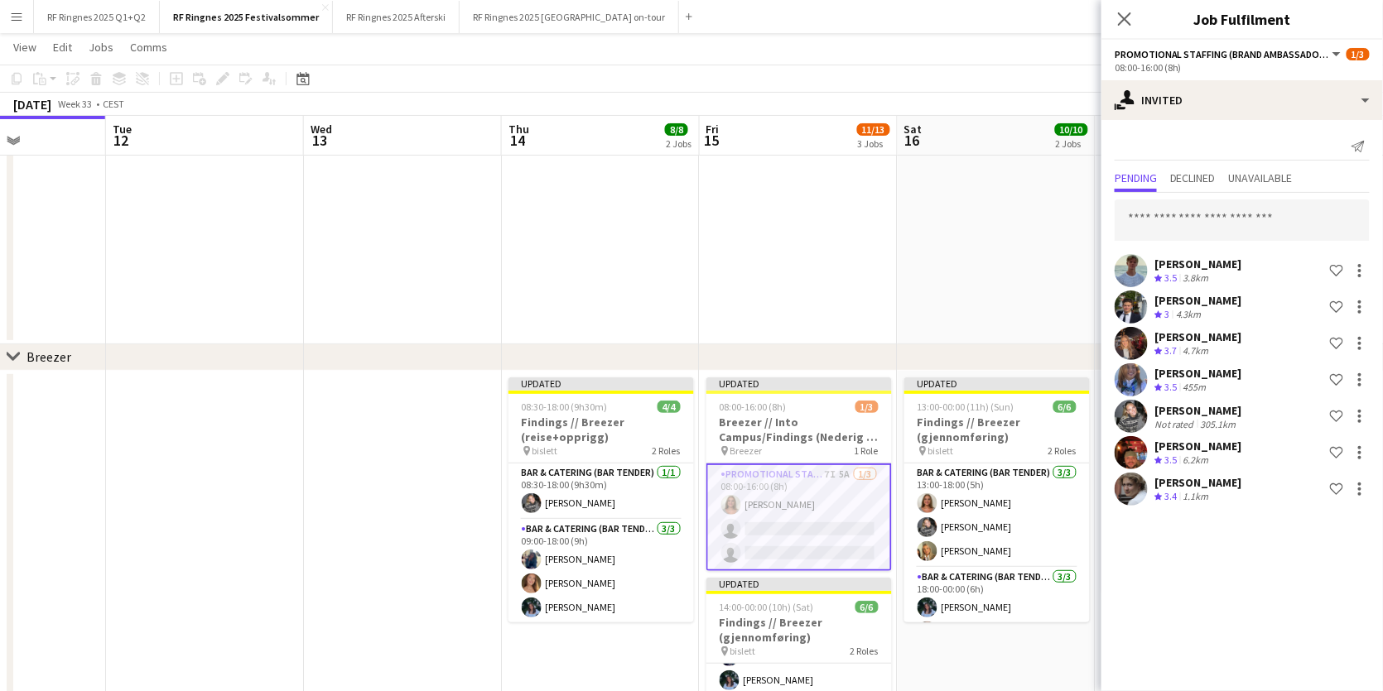
scroll to position [0, 0]
click at [377, 542] on app-date-cell at bounding box center [403, 606] width 198 height 470
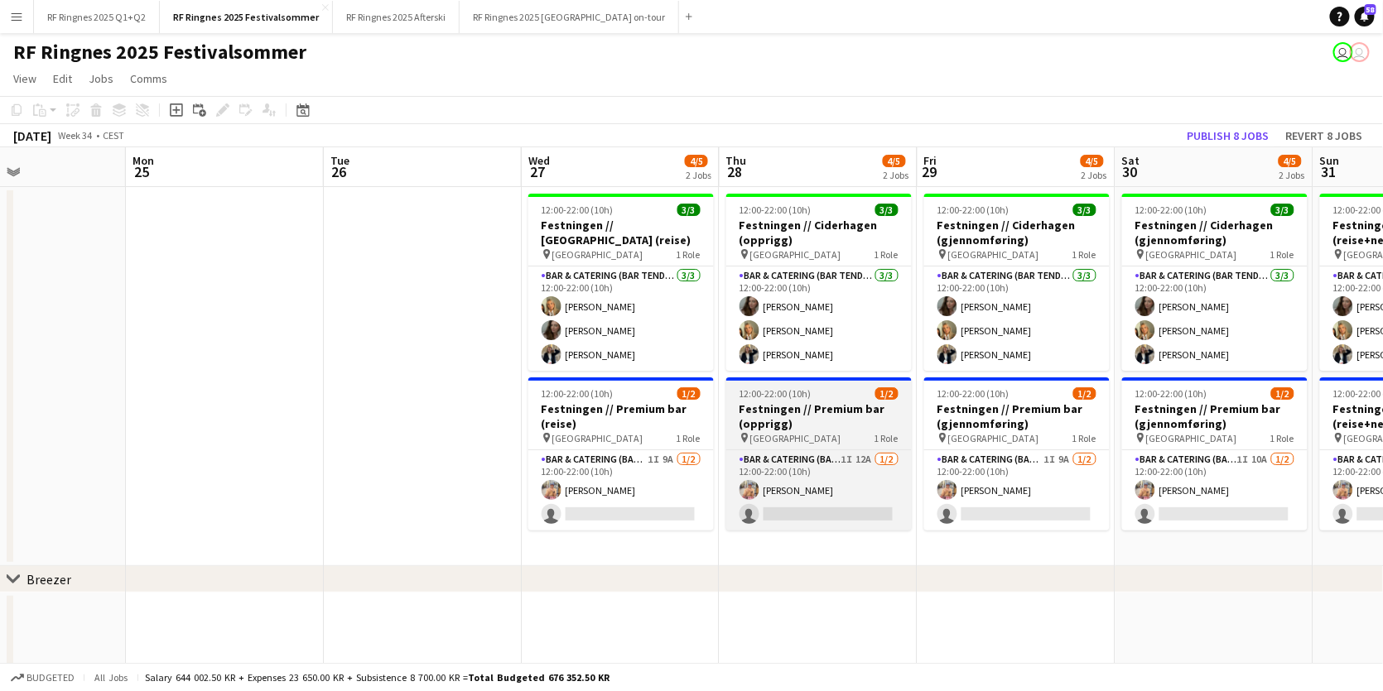
scroll to position [0, 468]
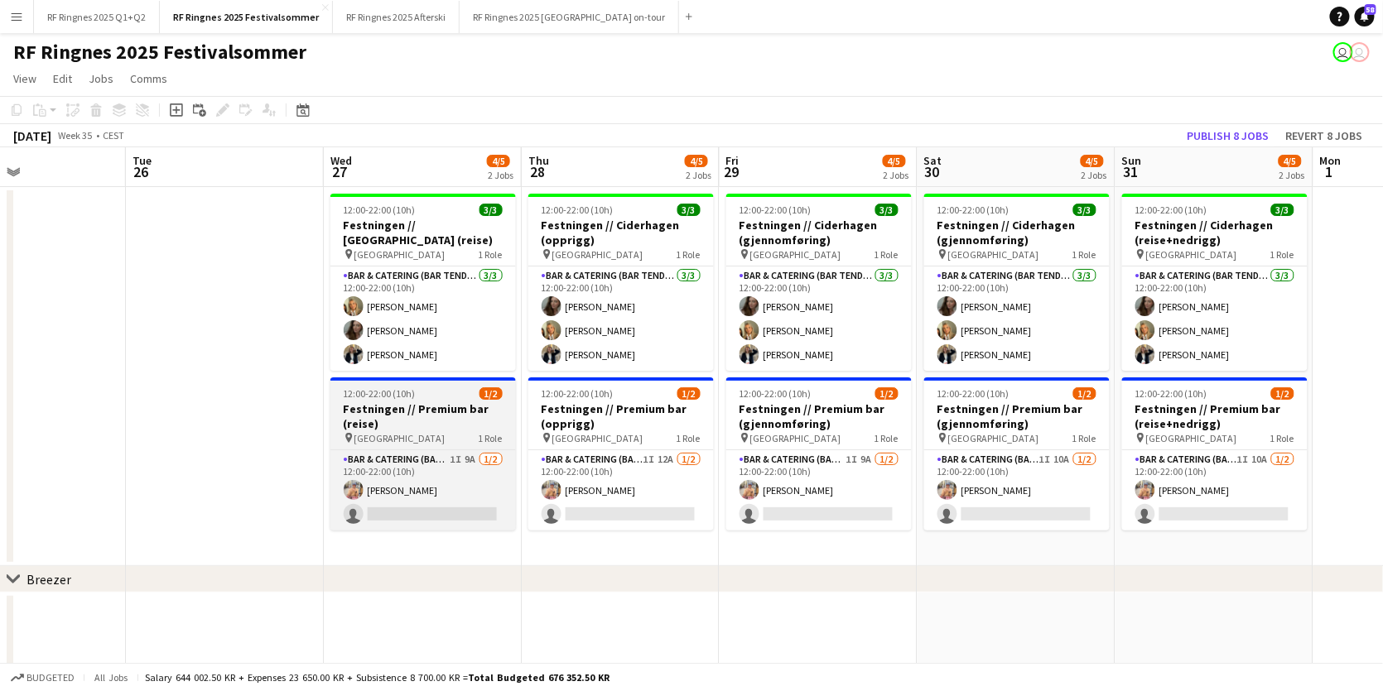
click at [427, 409] on h3 "Festningen // Premium bar (reise)" at bounding box center [422, 417] width 185 height 30
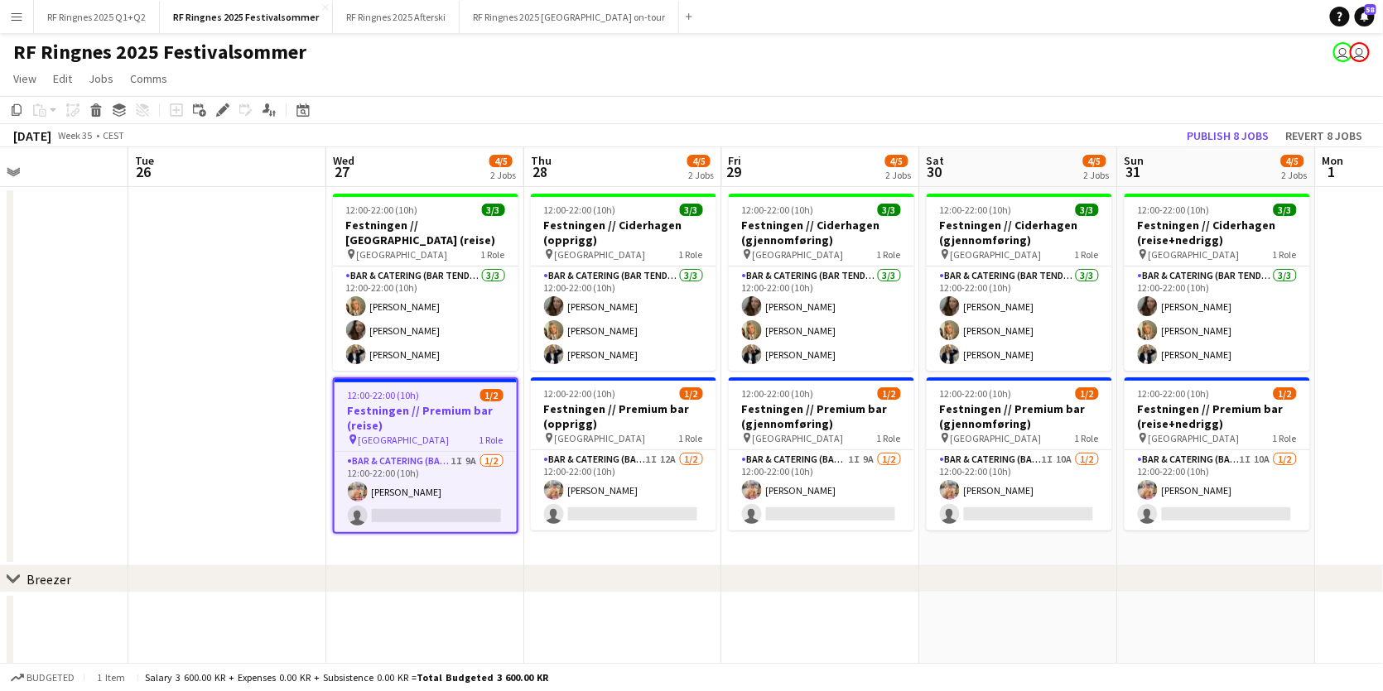
click at [219, 357] on app-date-cell at bounding box center [227, 376] width 198 height 379
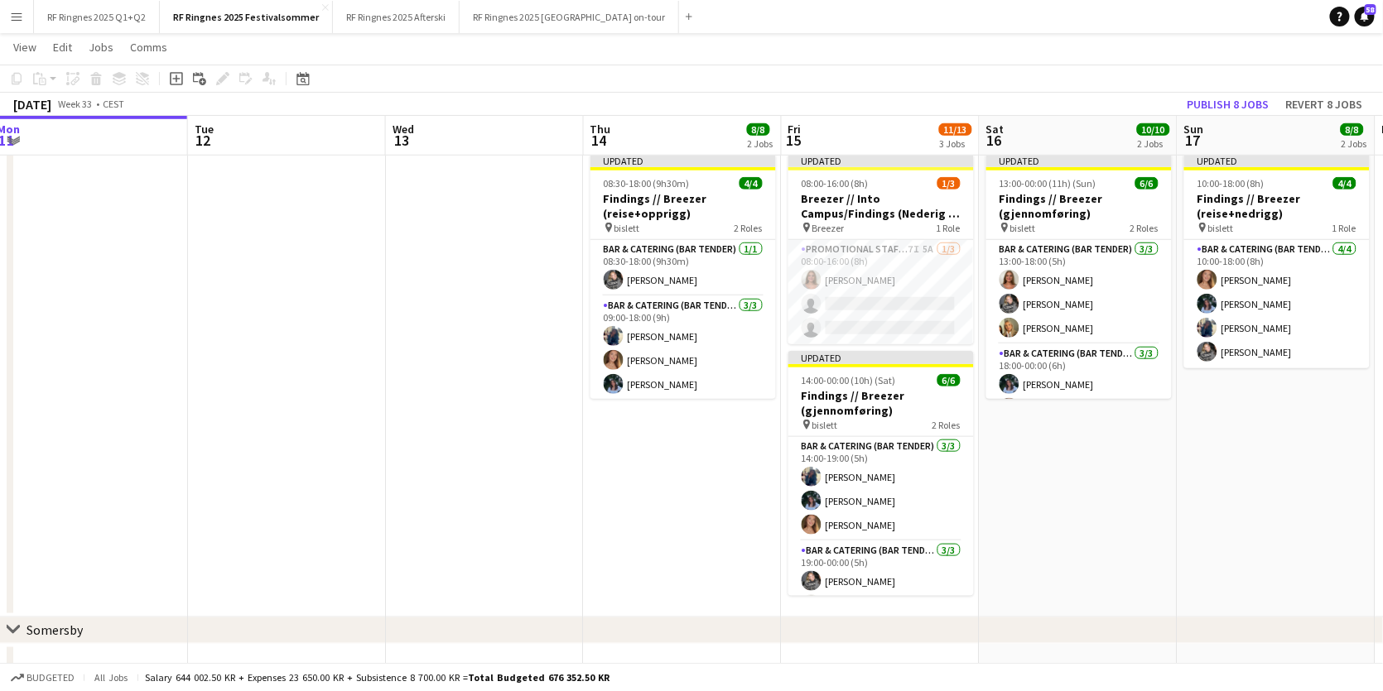
scroll to position [0, 626]
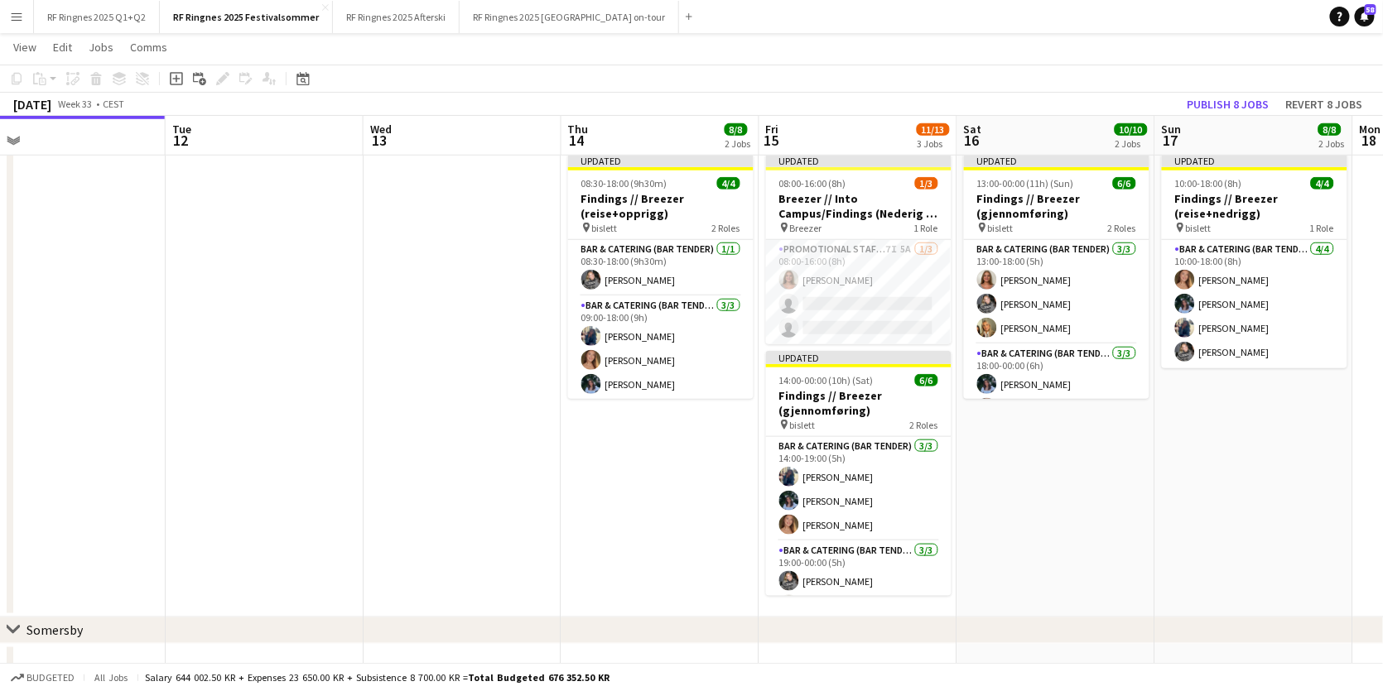
click at [444, 423] on app-date-cell at bounding box center [463, 382] width 198 height 470
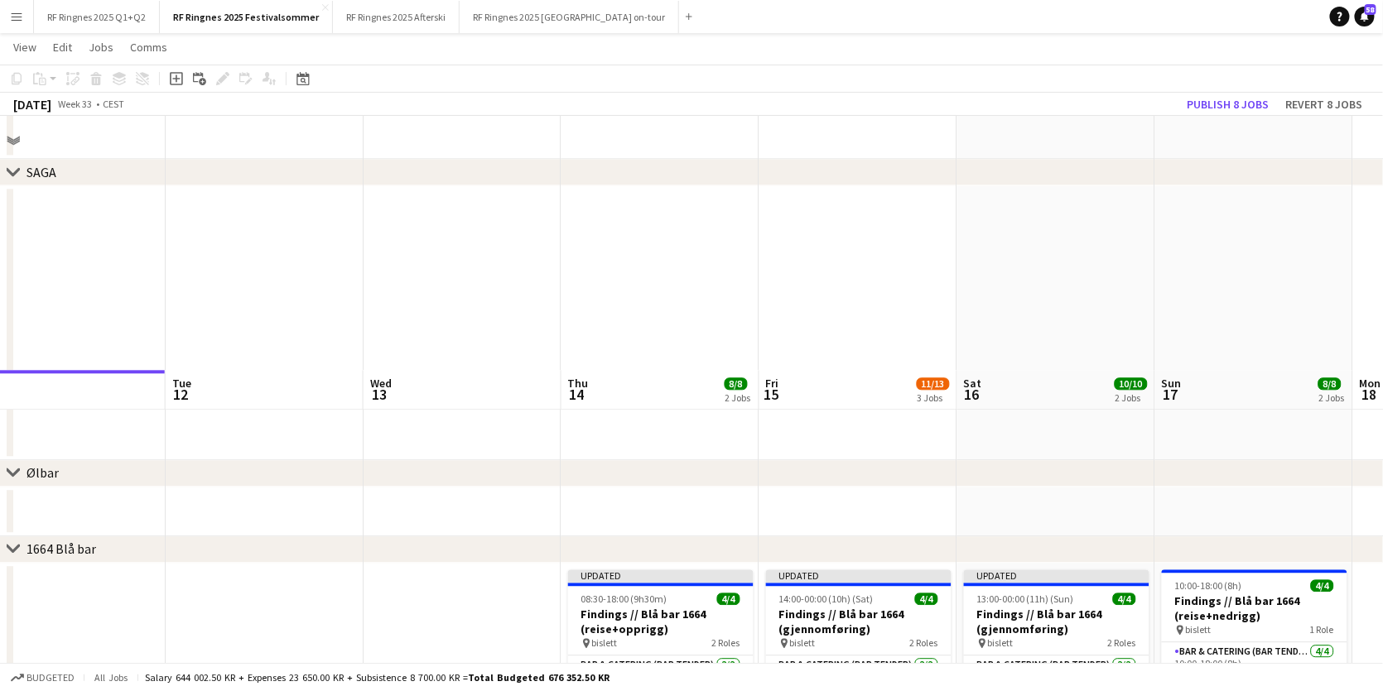
scroll to position [1554, 0]
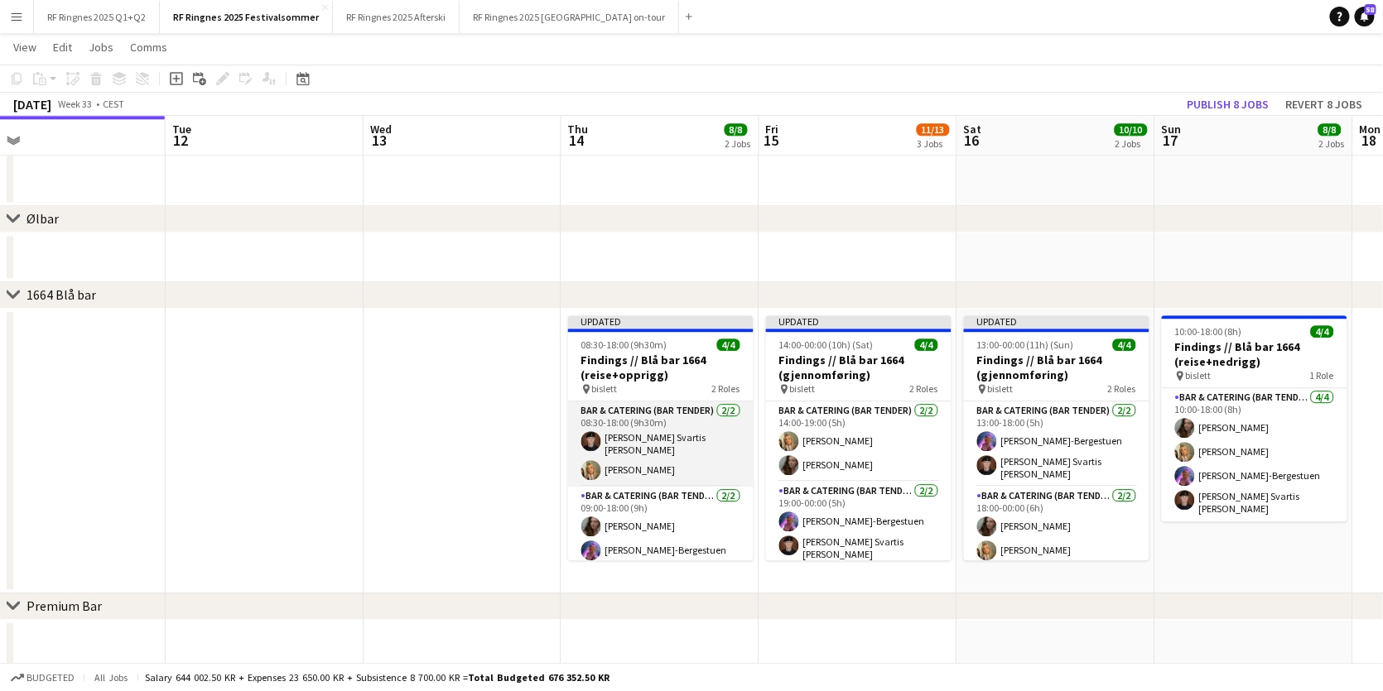
click at [676, 454] on app-card-role "Bar & Catering (Bar Tender) [DATE] 08:30-18:00 (9h30m) [PERSON_NAME] Svartis [P…" at bounding box center [660, 444] width 185 height 85
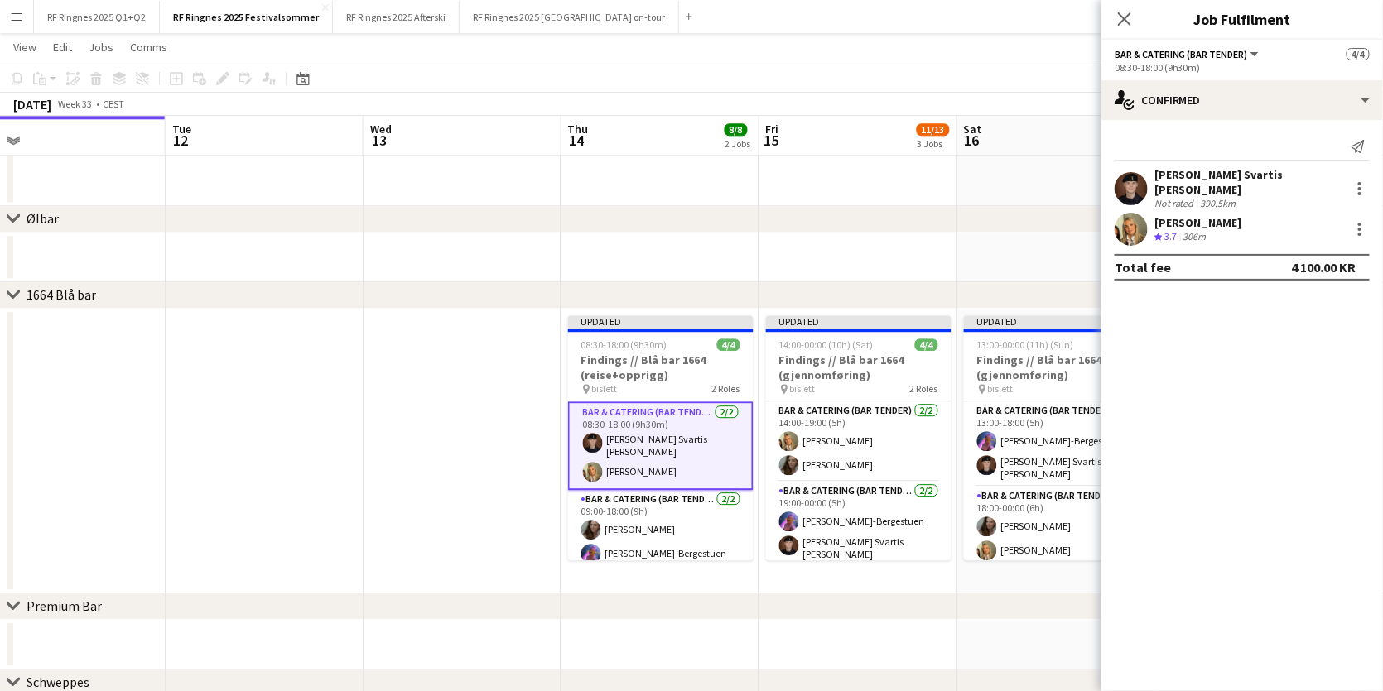
click at [1128, 183] on app-user-avatar at bounding box center [1131, 188] width 33 height 33
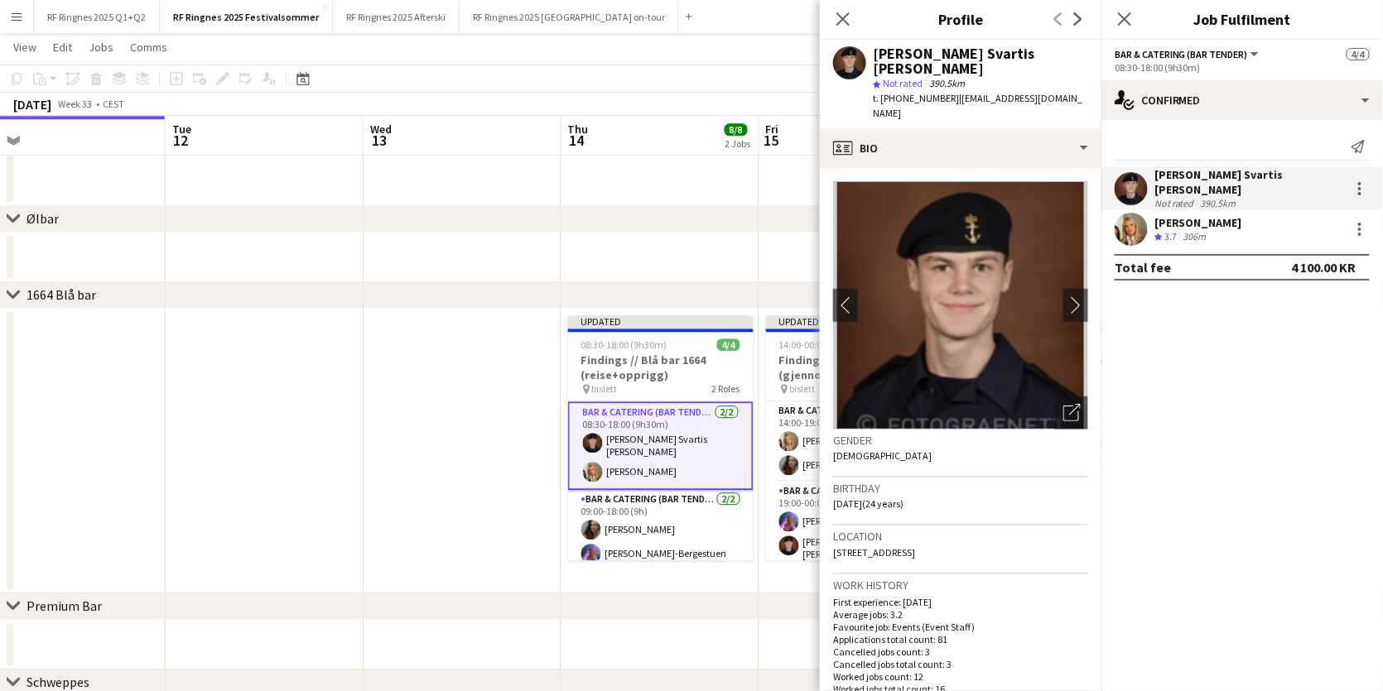
click at [450, 374] on app-date-cell at bounding box center [463, 451] width 198 height 285
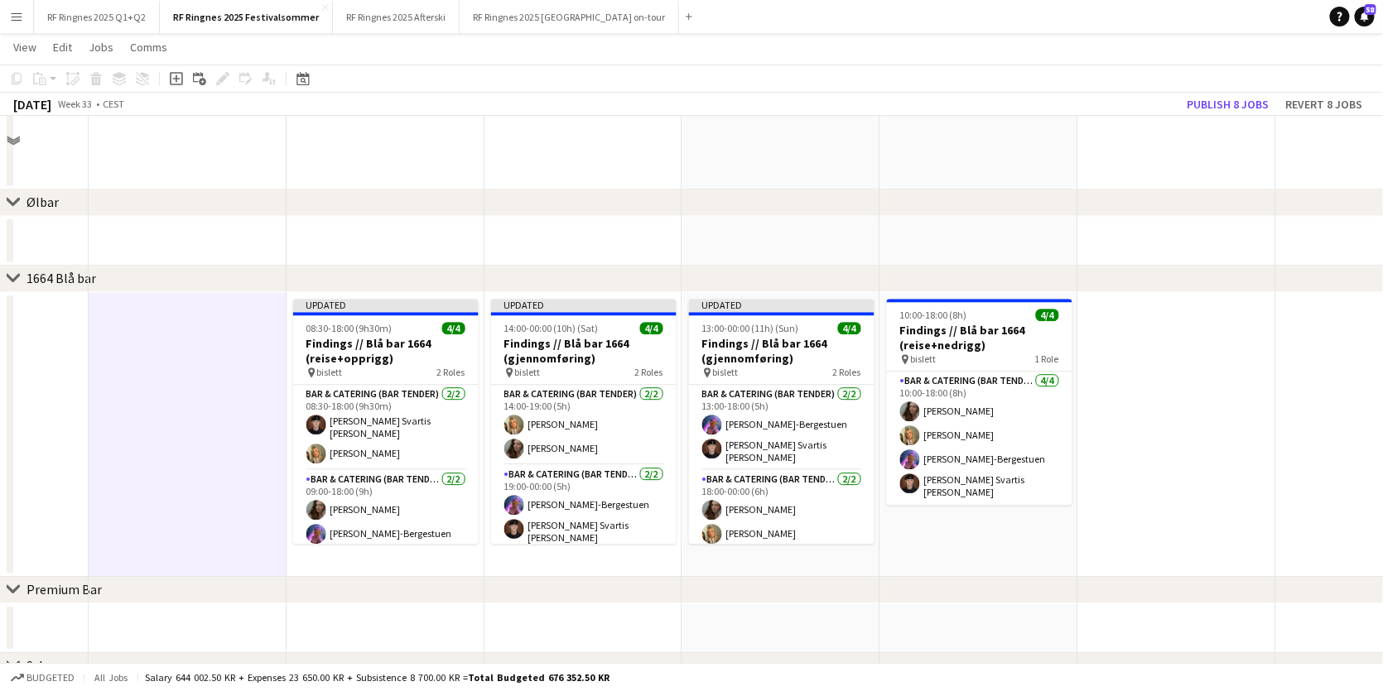
scroll to position [1571, 0]
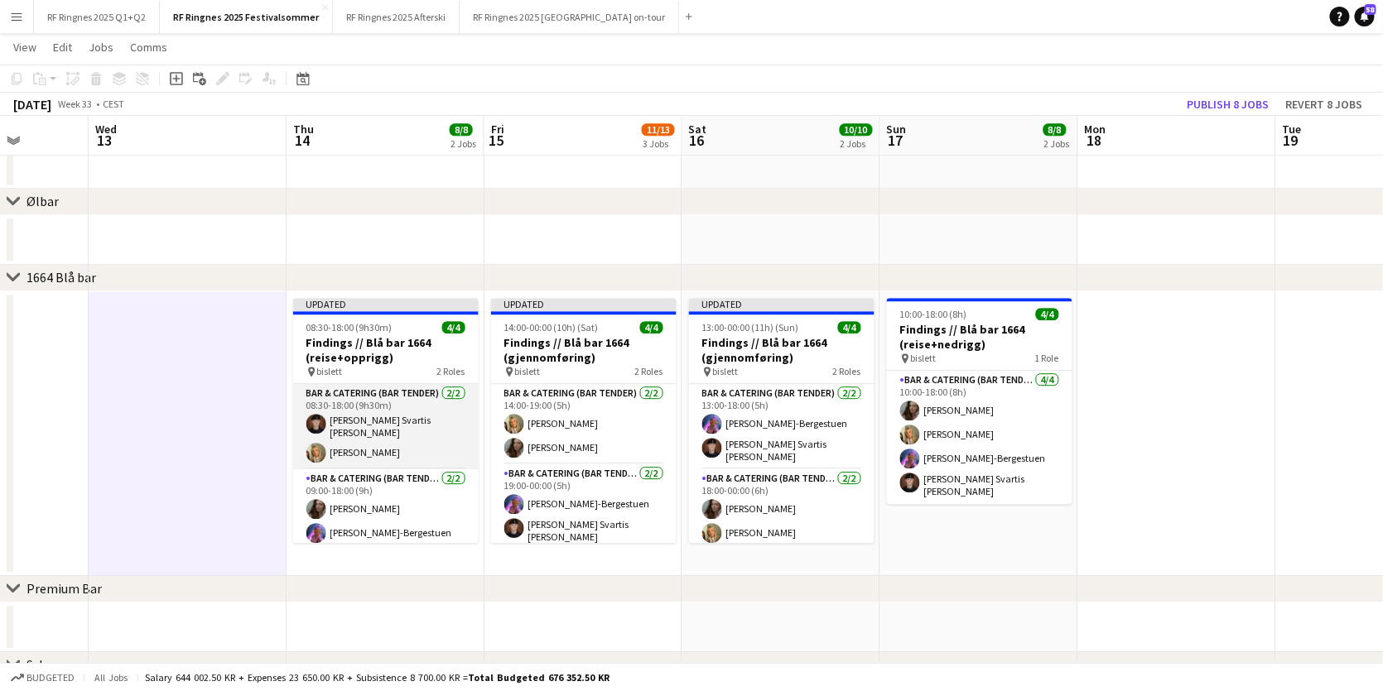
click at [401, 416] on app-card-role "Bar & Catering (Bar Tender) [DATE] 08:30-18:00 (9h30m) [PERSON_NAME] Svartis [P…" at bounding box center [385, 426] width 185 height 85
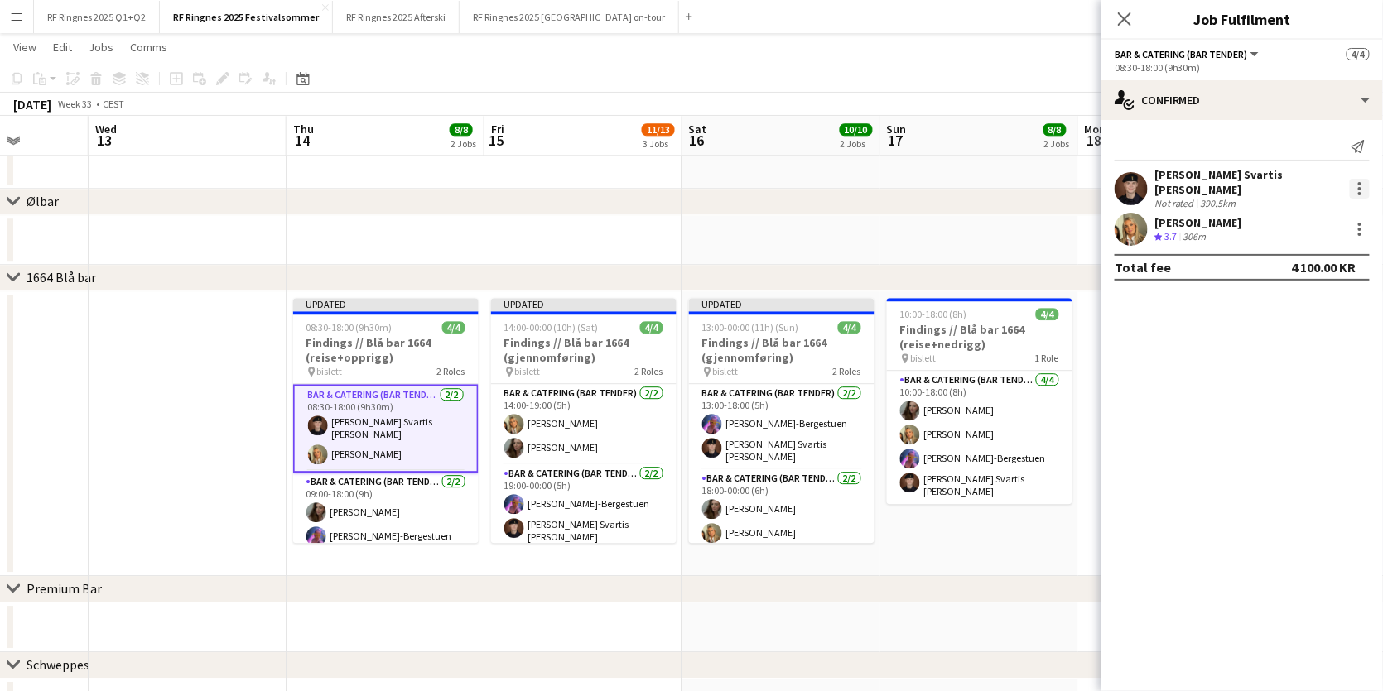
click at [1356, 181] on div at bounding box center [1360, 189] width 20 height 20
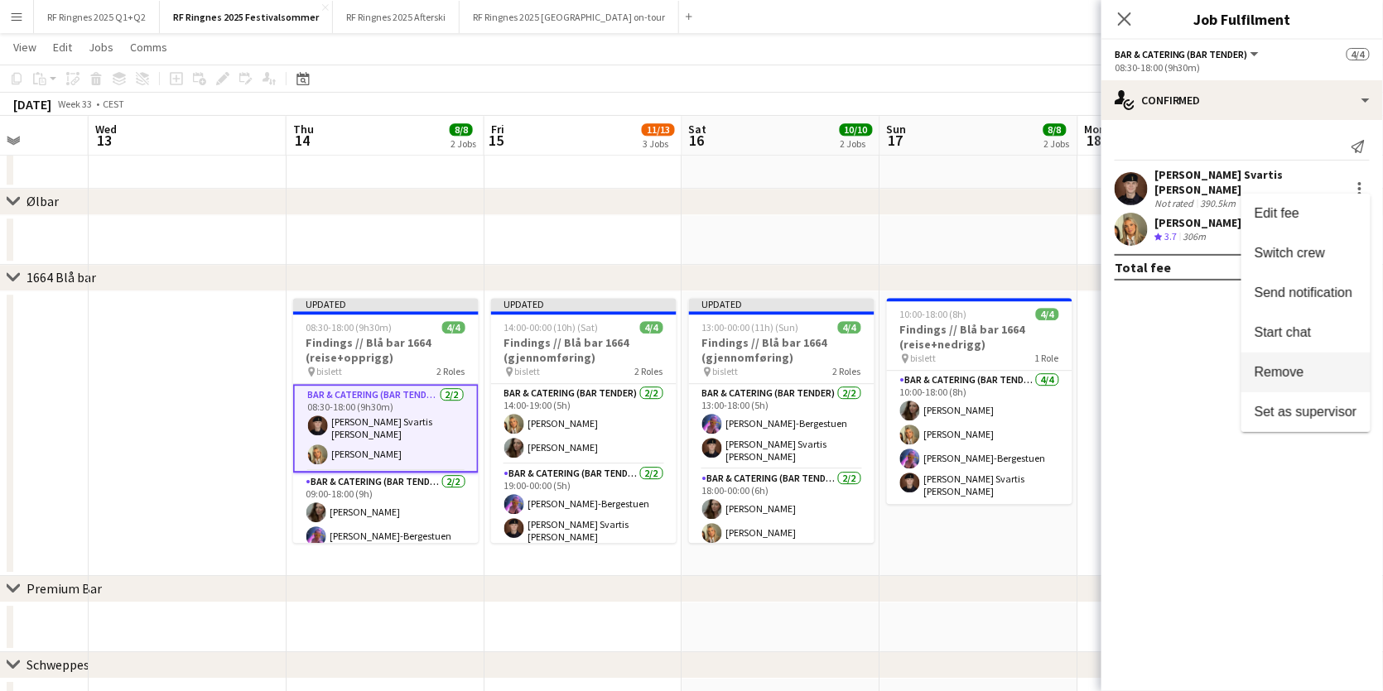
click at [1299, 384] on button "Remove" at bounding box center [1305, 373] width 129 height 40
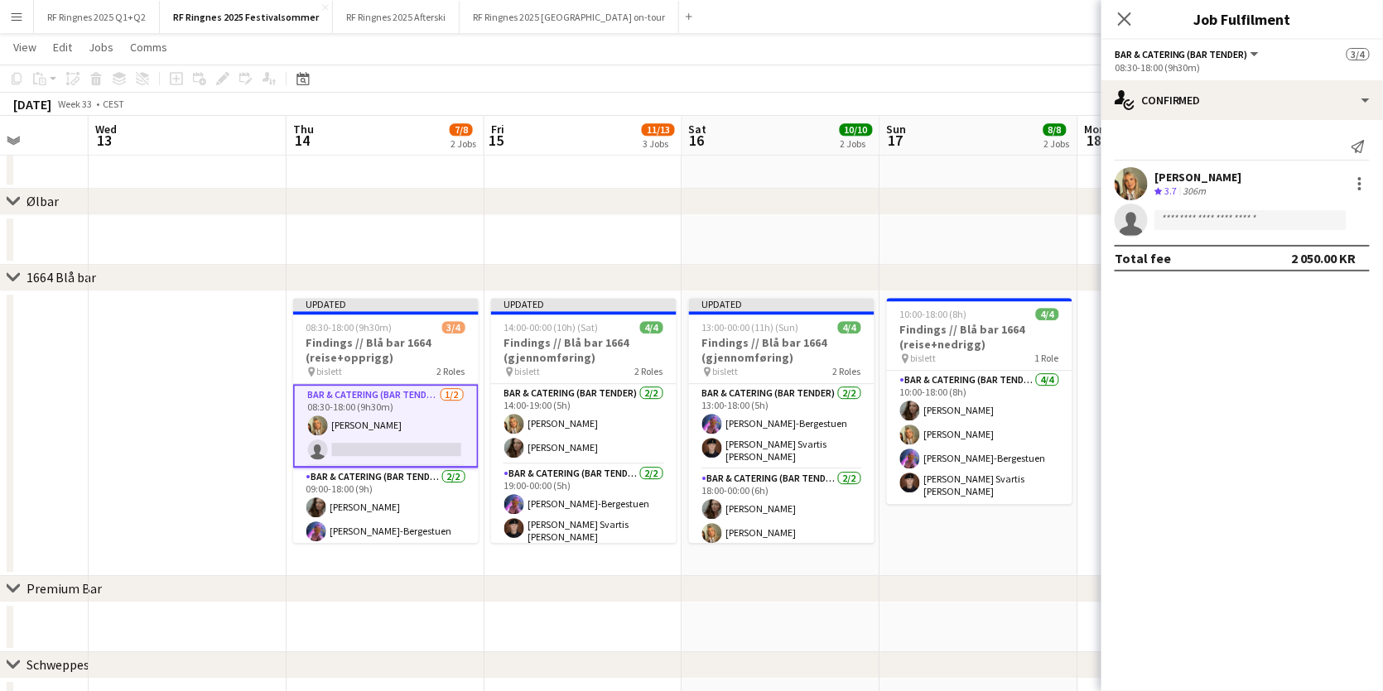
click at [254, 460] on app-date-cell at bounding box center [188, 433] width 198 height 285
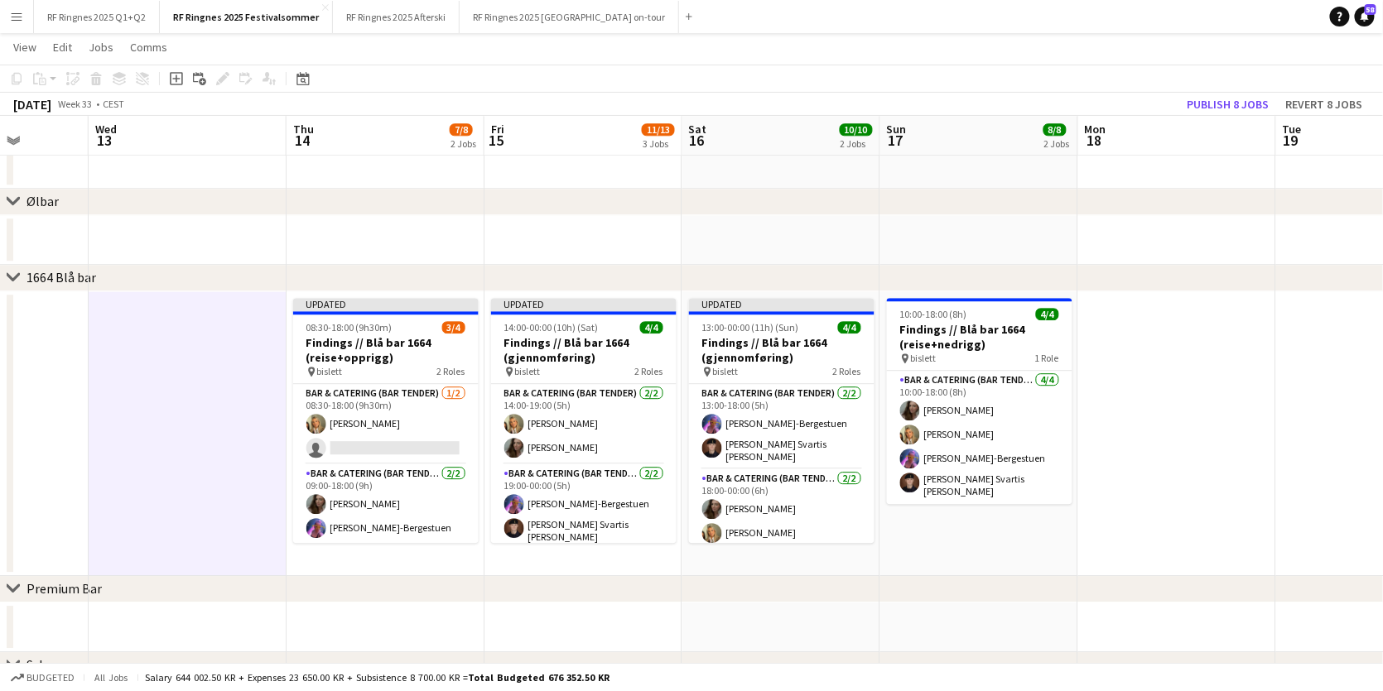
scroll to position [0, 503]
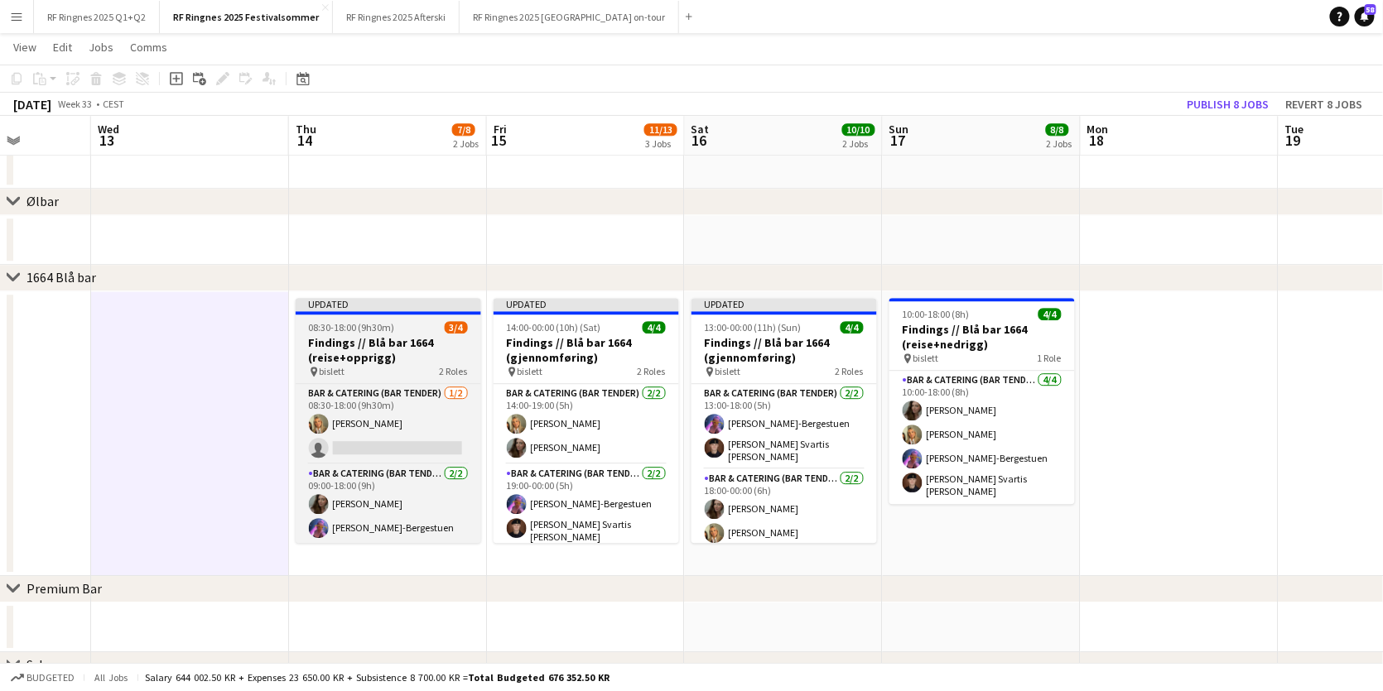
click at [354, 335] on h3 "Findings // Blå bar 1664 (reise+opprigg)" at bounding box center [388, 350] width 185 height 30
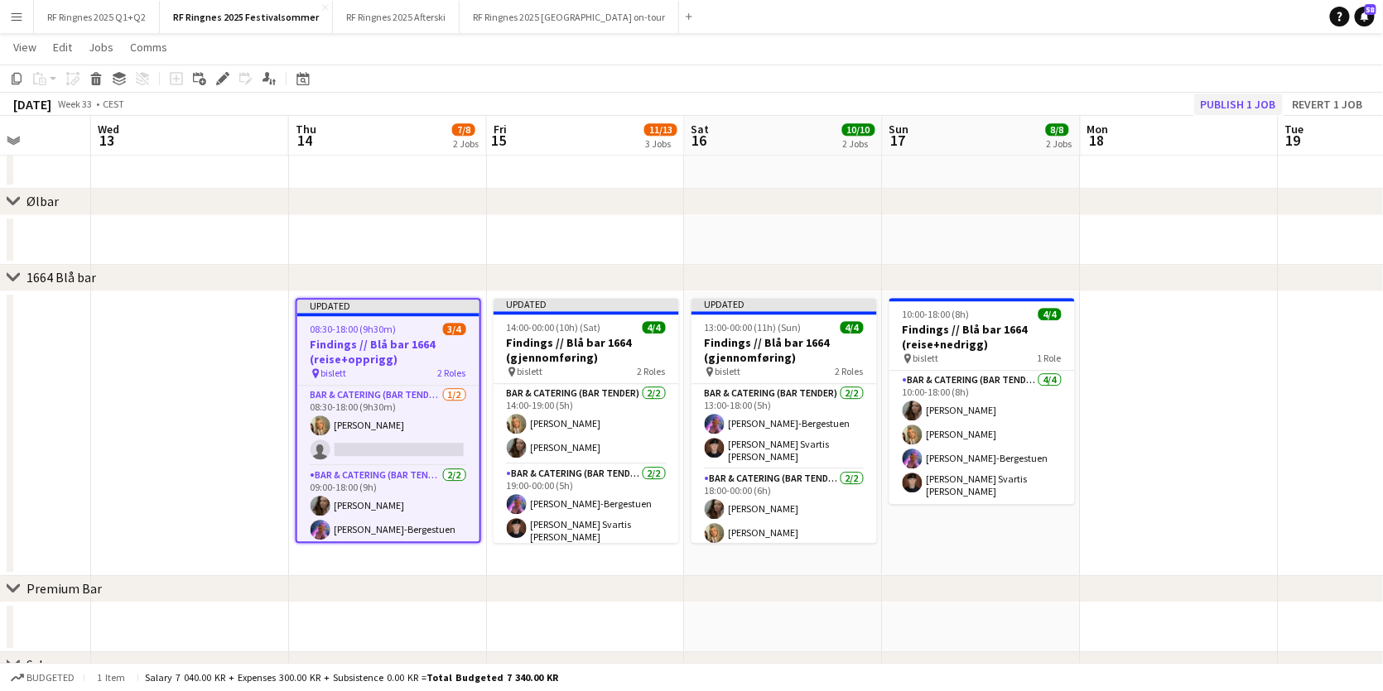
click at [1240, 106] on button "Publish 1 job" at bounding box center [1238, 105] width 89 height 22
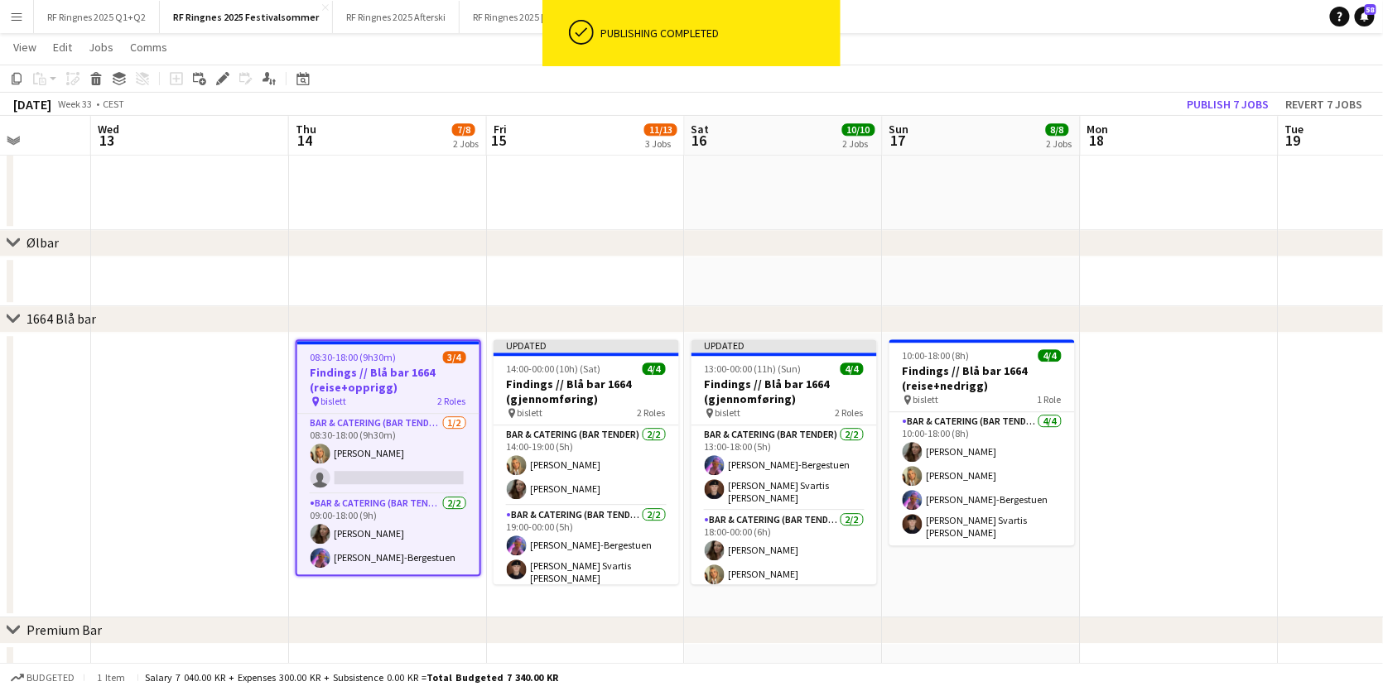
scroll to position [1530, 0]
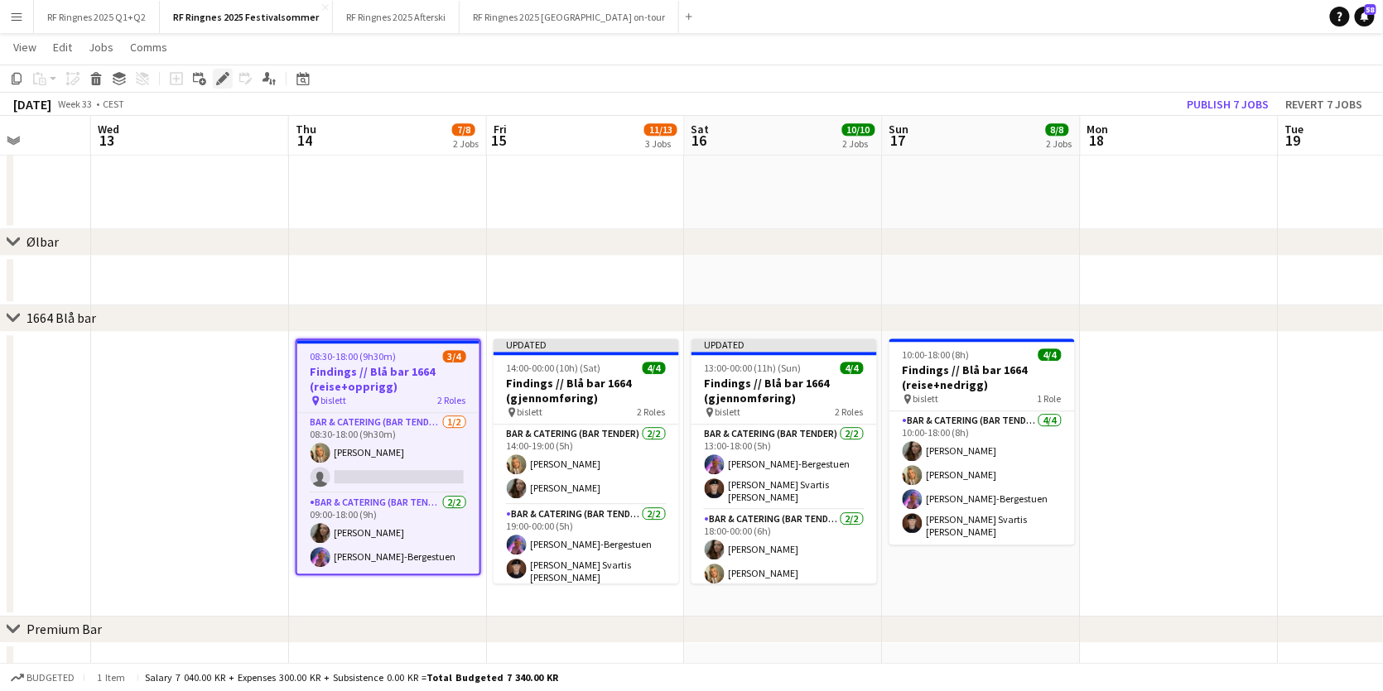
click at [224, 75] on icon "Edit" at bounding box center [222, 78] width 13 height 13
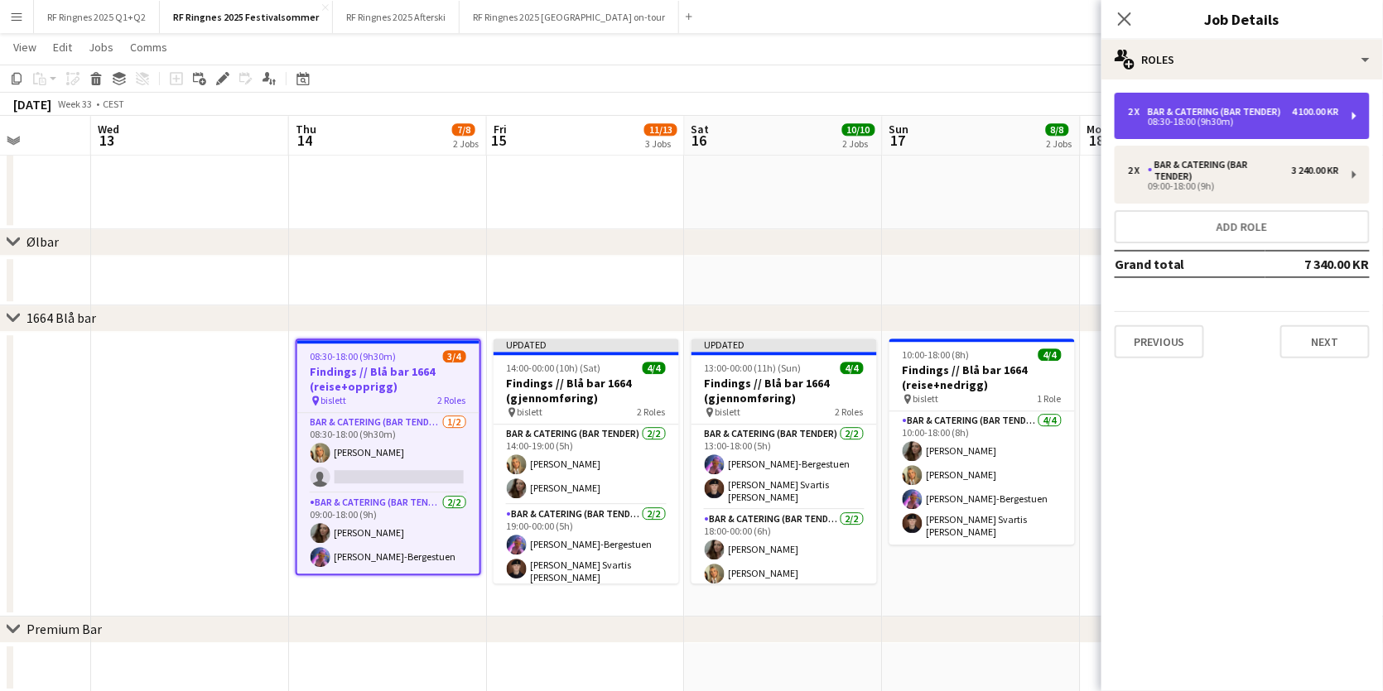
click at [1226, 128] on div "2 x Bar & Catering (Bar Tender) 4 100.00 KR 08:30-18:00 (9h30m)" at bounding box center [1242, 116] width 255 height 46
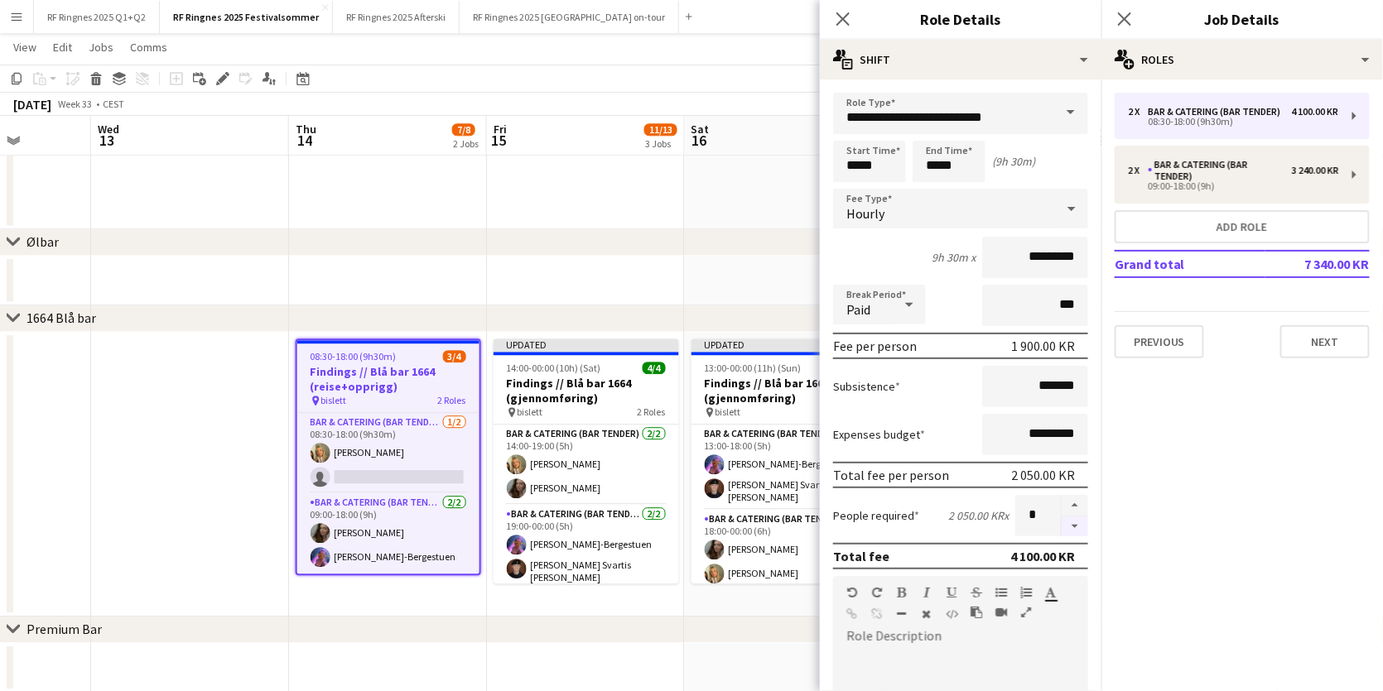
click at [1075, 527] on button "button" at bounding box center [1075, 527] width 26 height 21
type input "*"
click at [258, 494] on app-date-cell at bounding box center [192, 474] width 198 height 285
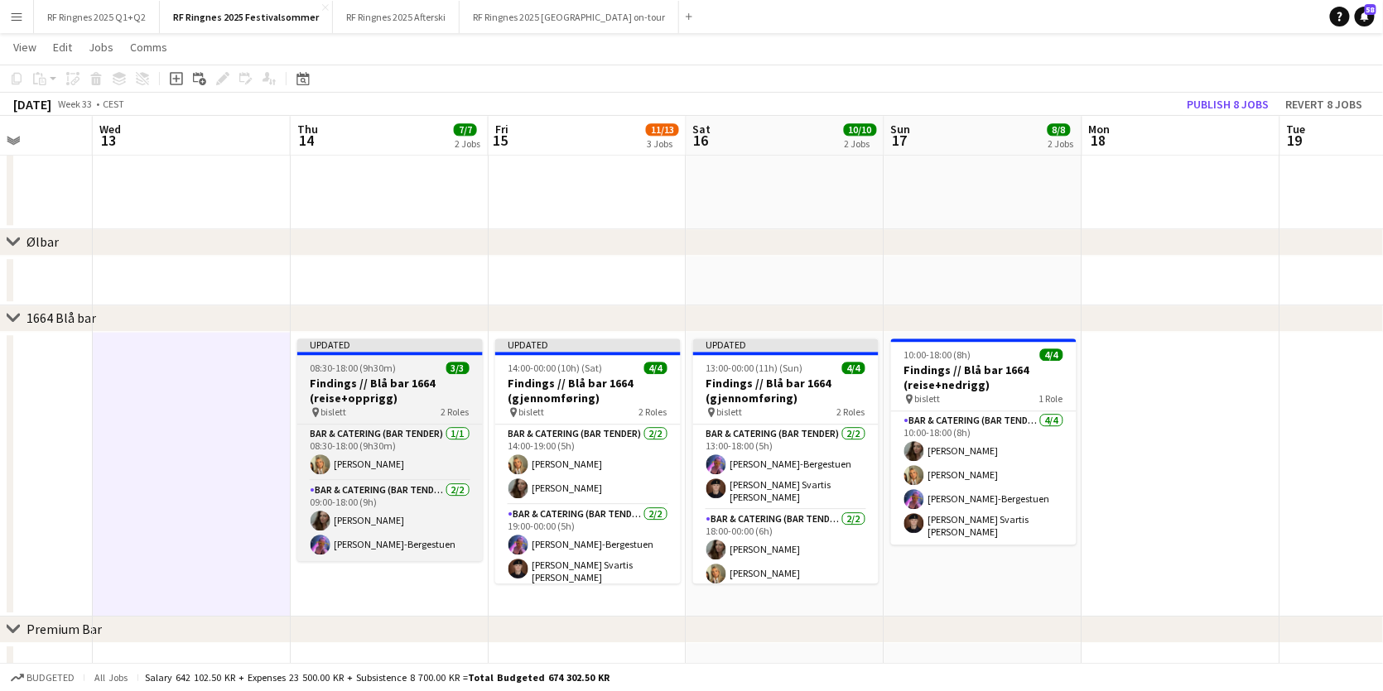
scroll to position [0, 500]
click at [395, 388] on h3 "Findings // Blå bar 1664 (reise+opprigg)" at bounding box center [390, 391] width 185 height 30
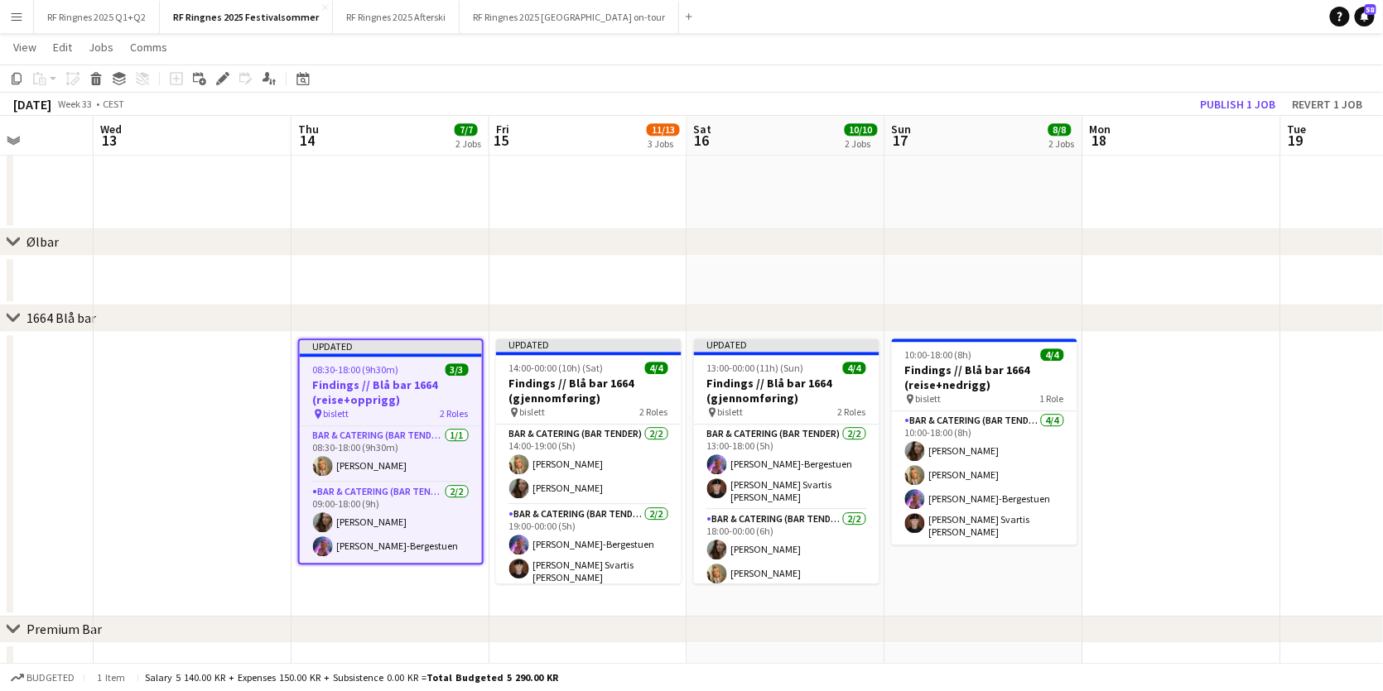
click at [1110, 367] on app-date-cell at bounding box center [1182, 474] width 198 height 285
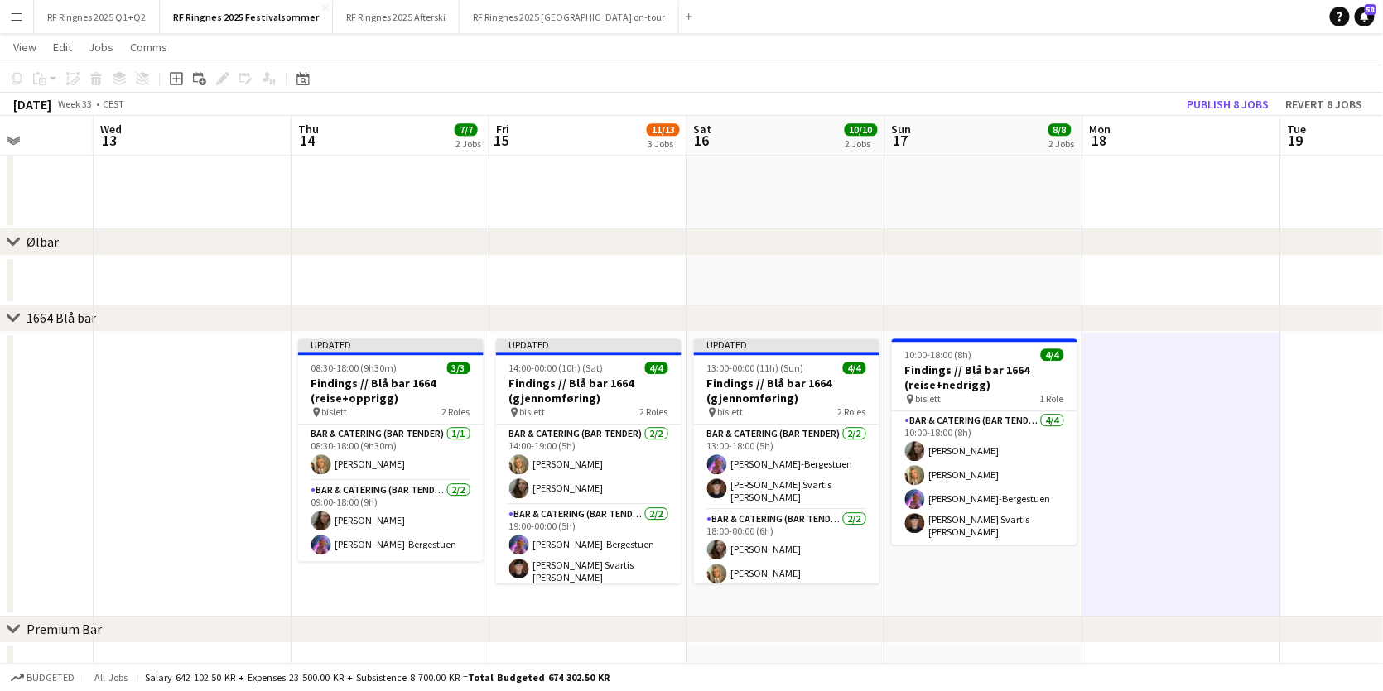
scroll to position [0, 499]
click at [1216, 98] on button "Publish 8 jobs" at bounding box center [1228, 105] width 95 height 22
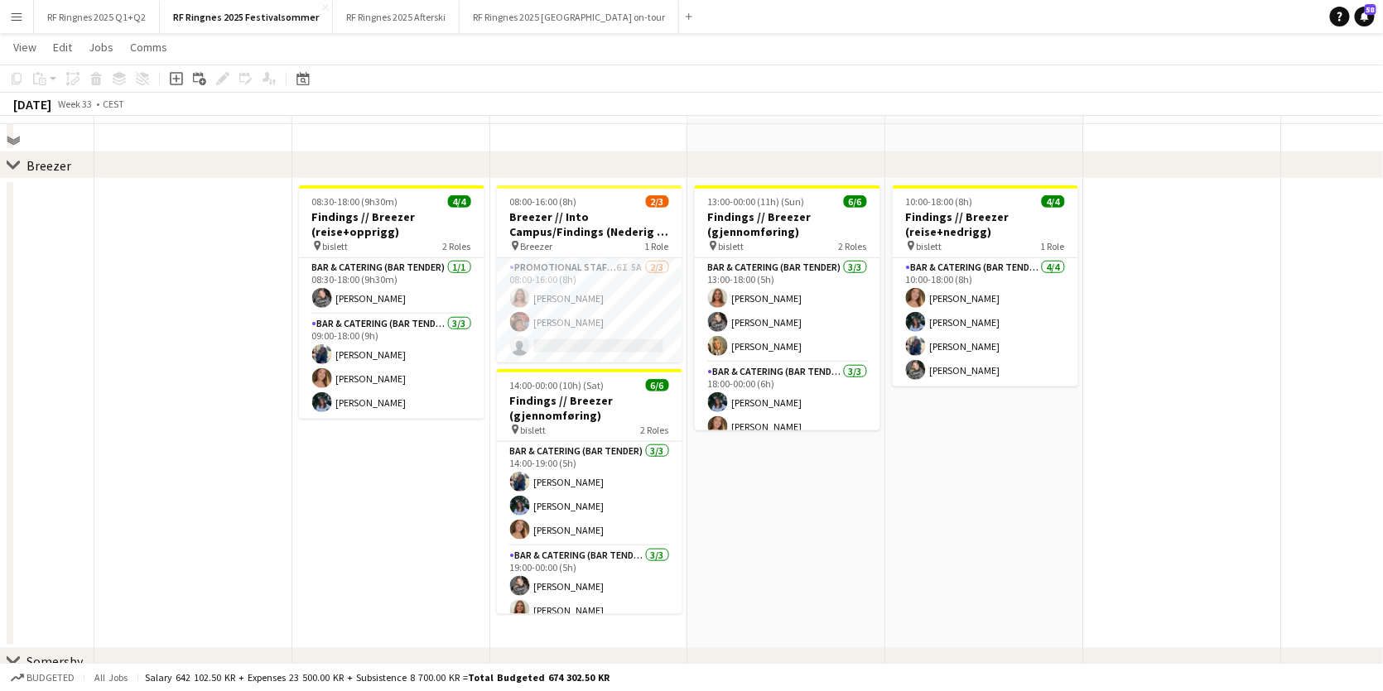
scroll to position [372, 0]
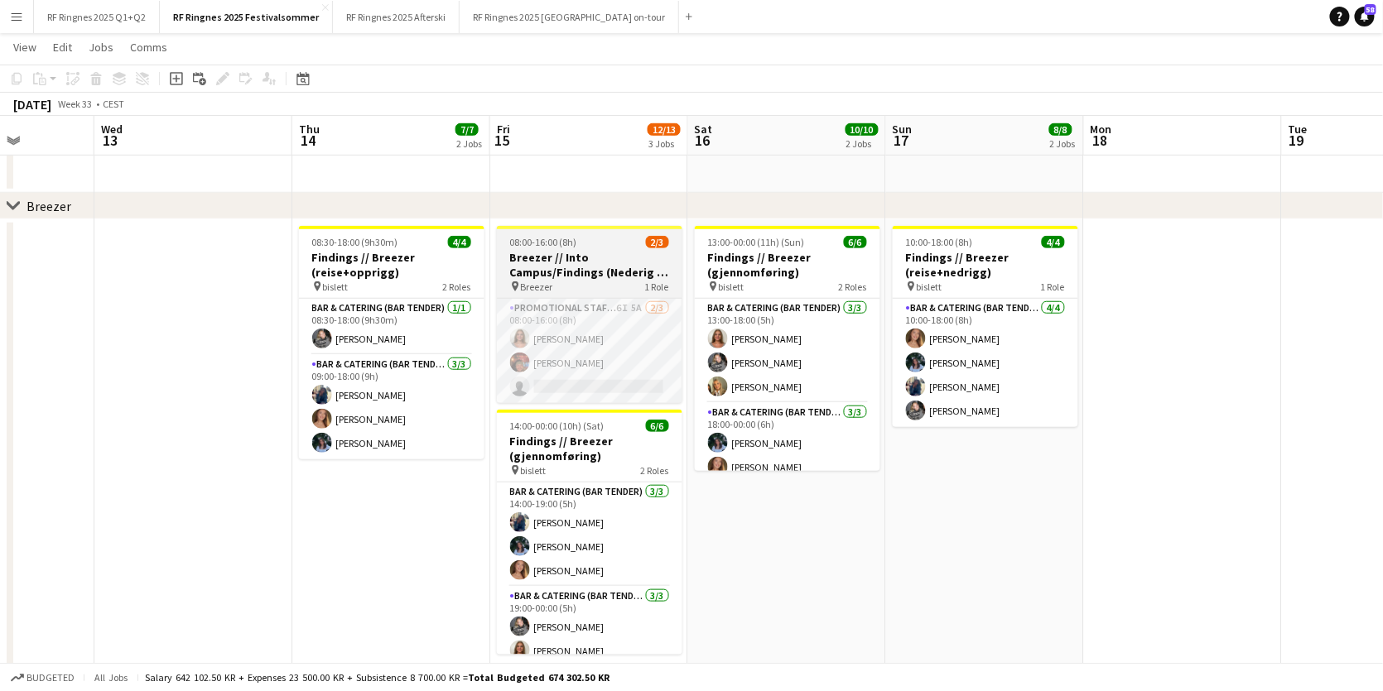
click at [555, 244] on span "08:00-16:00 (8h)" at bounding box center [543, 242] width 67 height 12
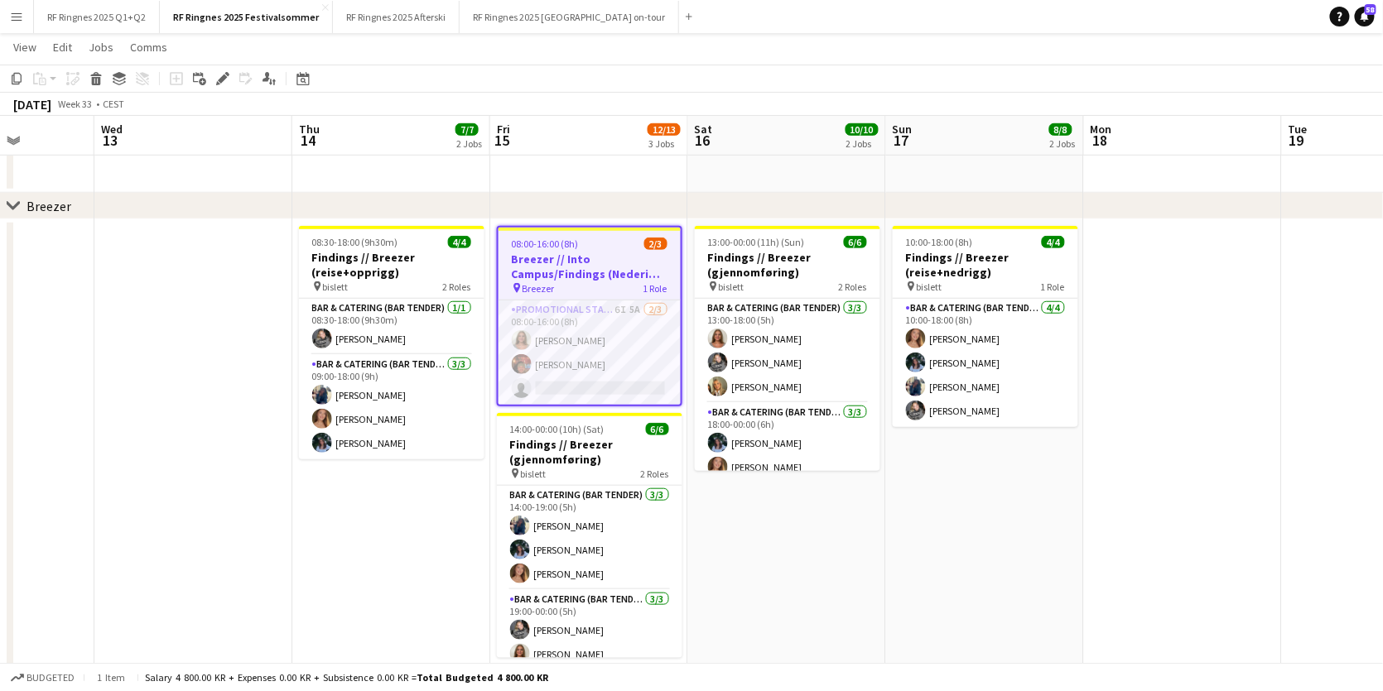
click at [371, 543] on app-date-cell "08:30-18:00 (9h30m) 4/4 Findings // Breezer (reise+opprigg) pin bislett 2 Roles…" at bounding box center [391, 454] width 198 height 470
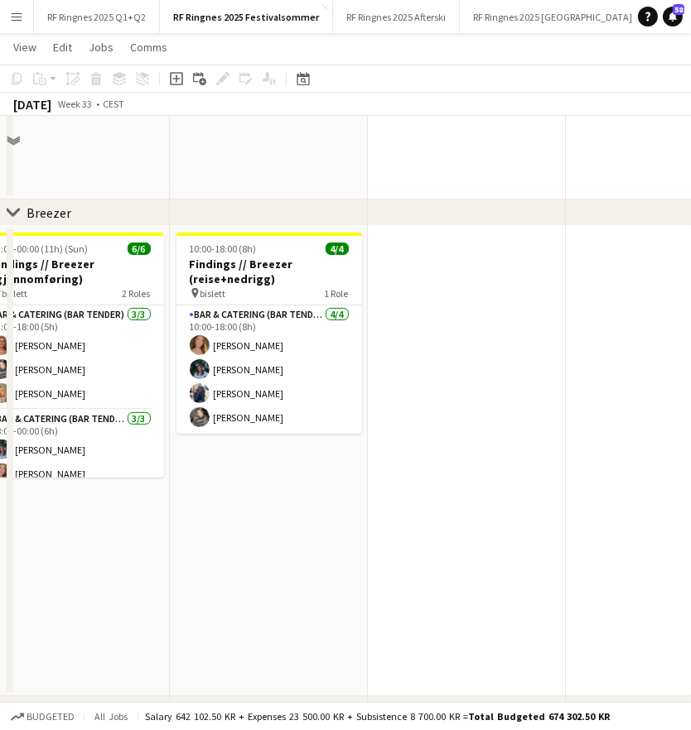
scroll to position [318, 0]
